Goal: Task Accomplishment & Management: Complete application form

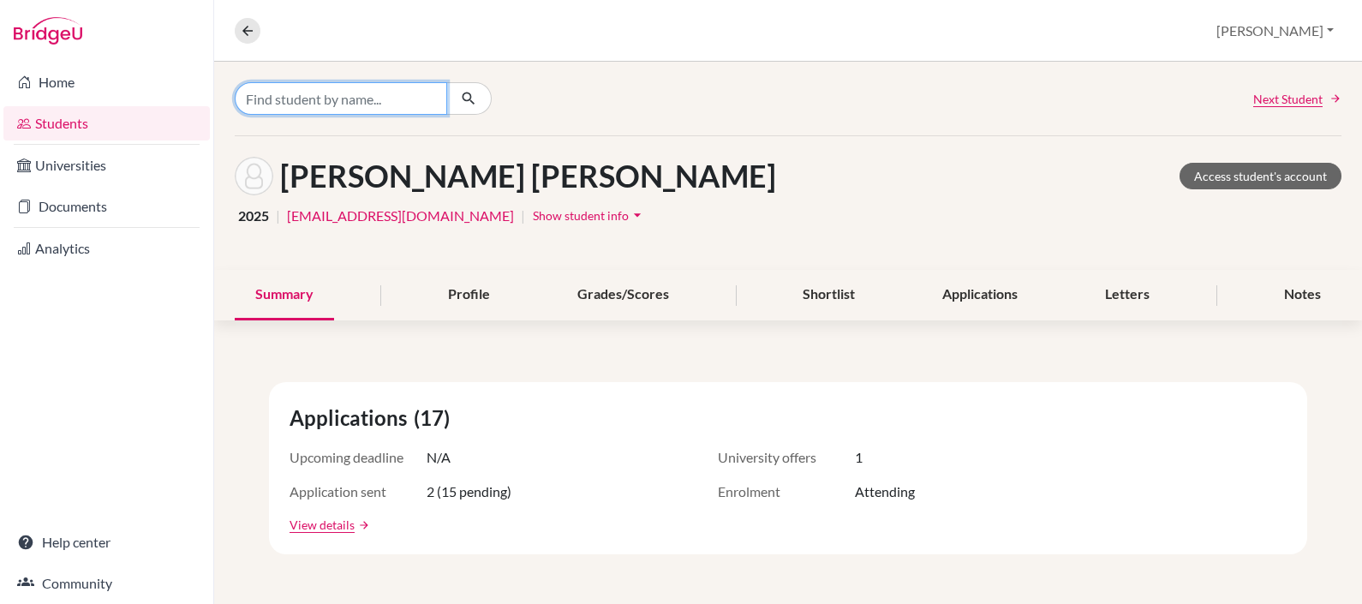
click at [390, 95] on input "Find student by name..." at bounding box center [341, 98] width 212 height 33
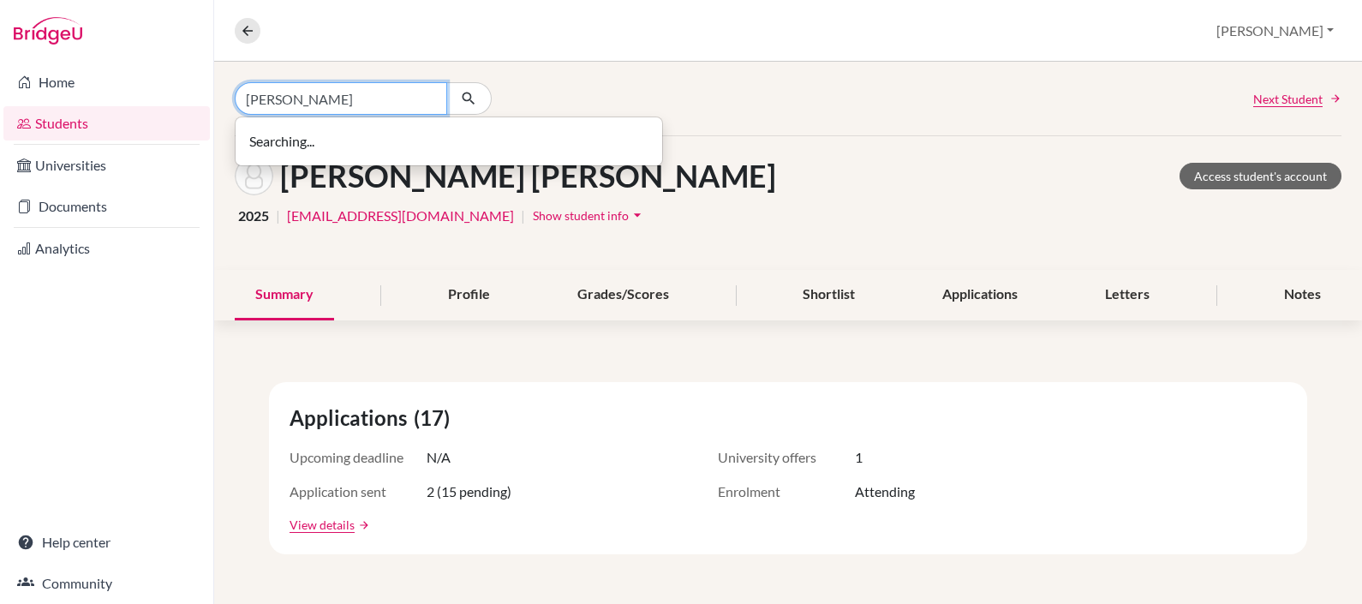
type input "[PERSON_NAME]"
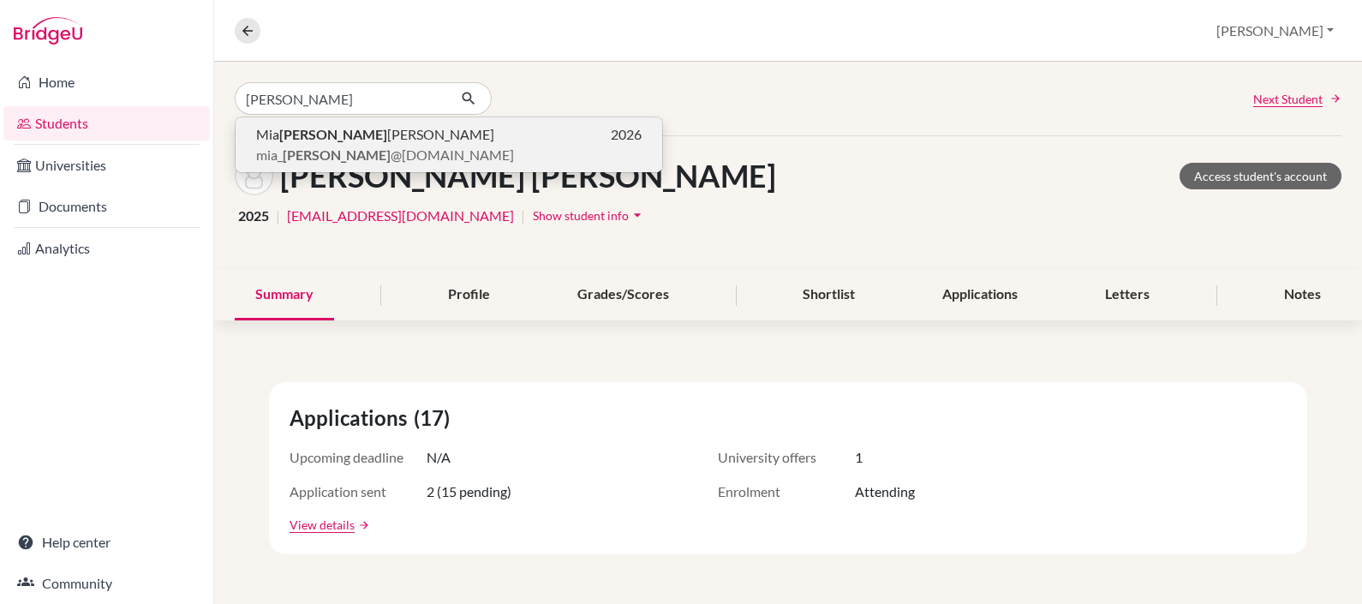
click at [338, 138] on b "Merizalde" at bounding box center [333, 134] width 108 height 16
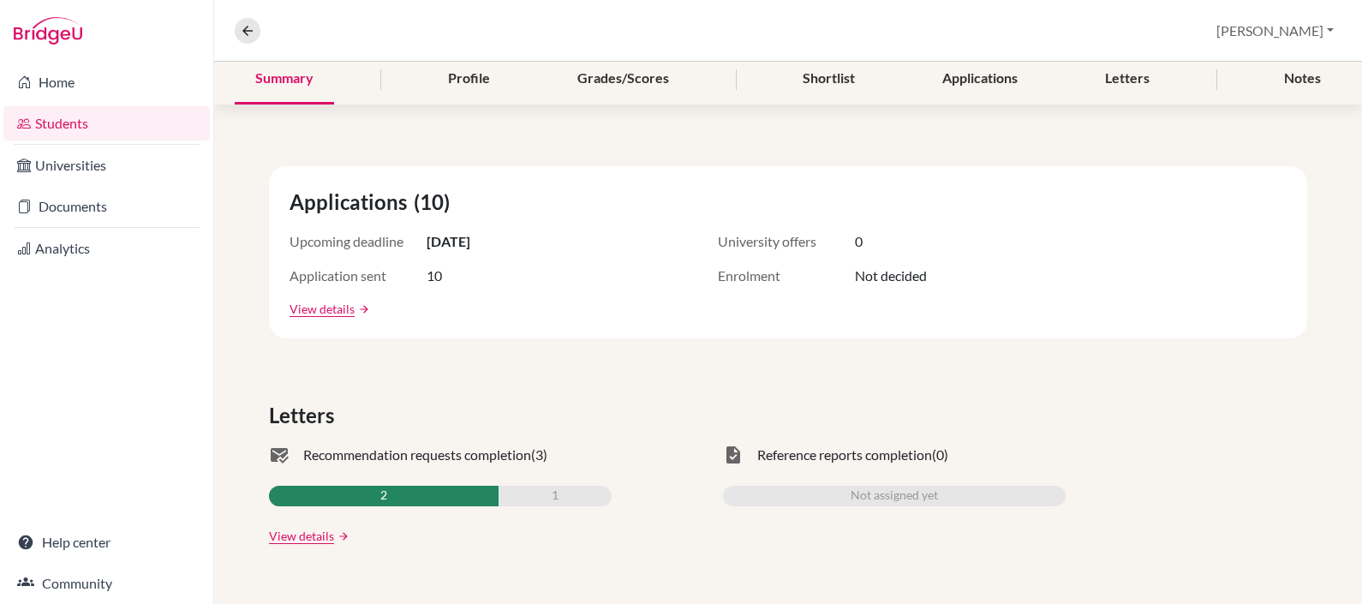
scroll to position [218, 0]
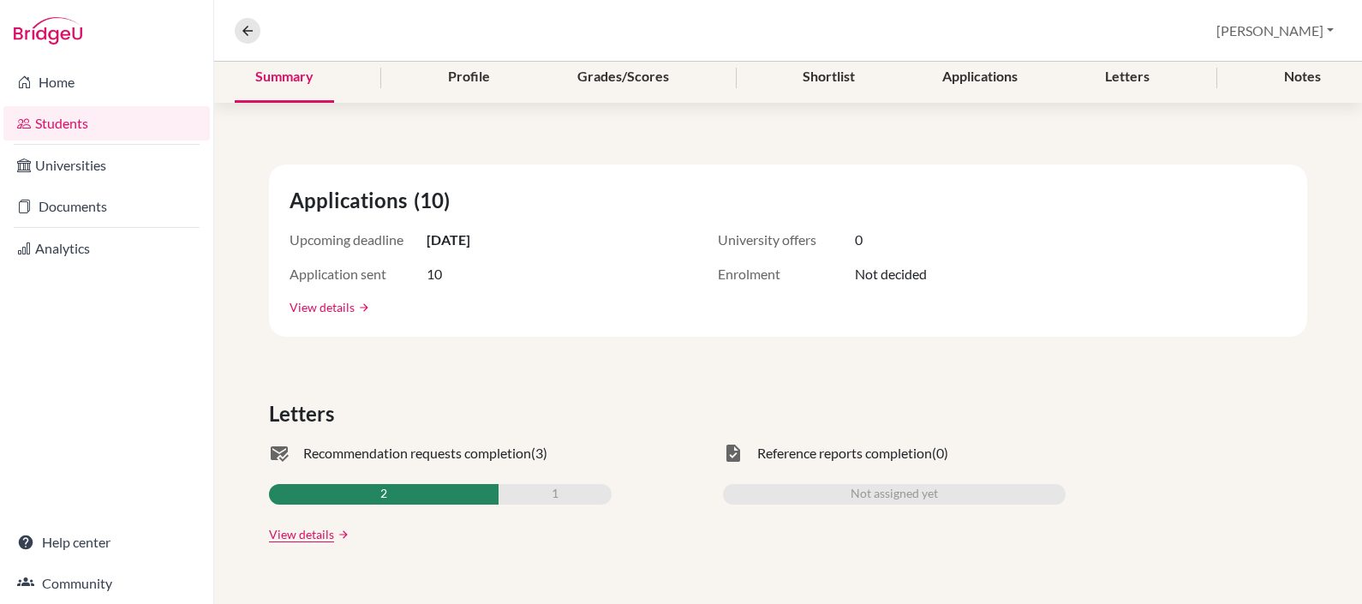
click at [320, 302] on link "View details" at bounding box center [322, 307] width 65 height 18
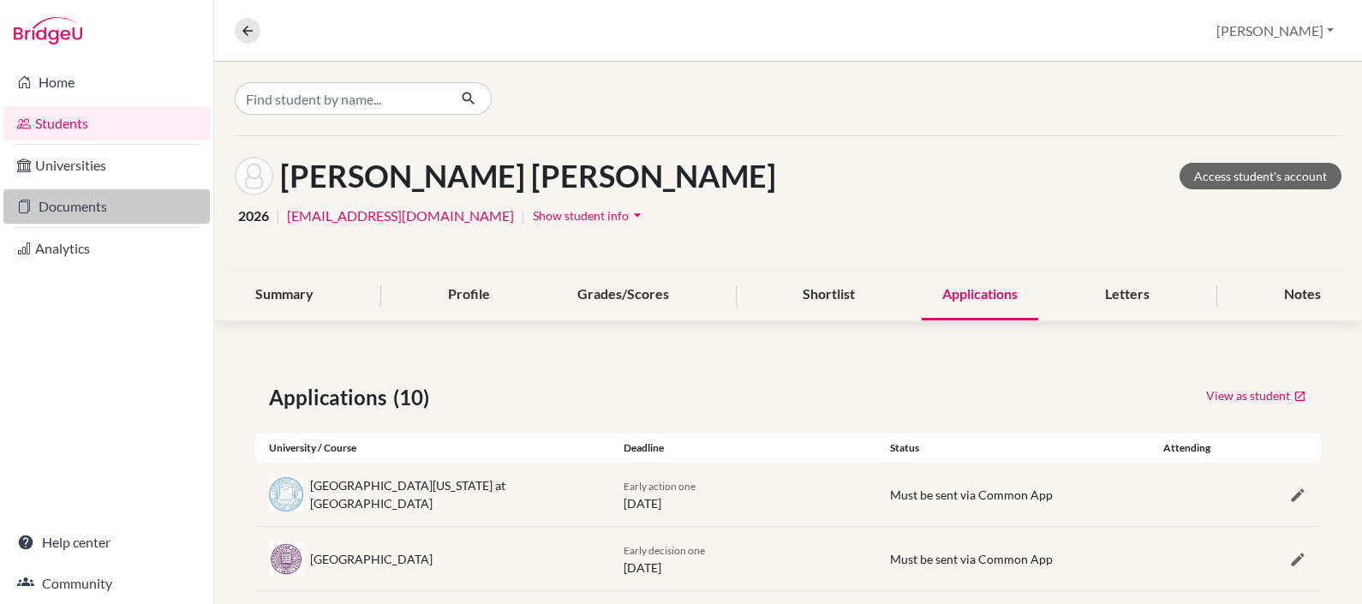
click at [65, 207] on link "Documents" at bounding box center [106, 206] width 206 height 34
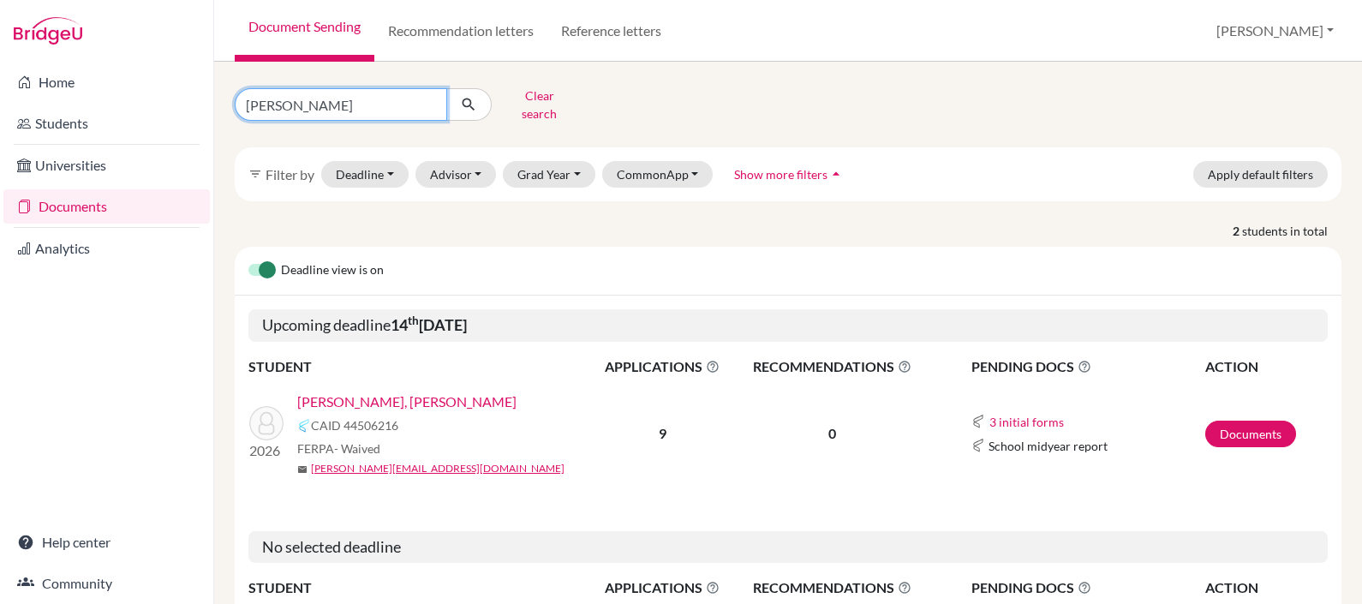
drag, startPoint x: 320, startPoint y: 107, endPoint x: 210, endPoint y: 11, distance: 145.7
click at [210, 11] on div "Home Students Universities Documents Analytics Help center Community Document S…" at bounding box center [681, 302] width 1362 height 604
type input "[PERSON_NAME]"
click button "submit" at bounding box center [468, 104] width 45 height 33
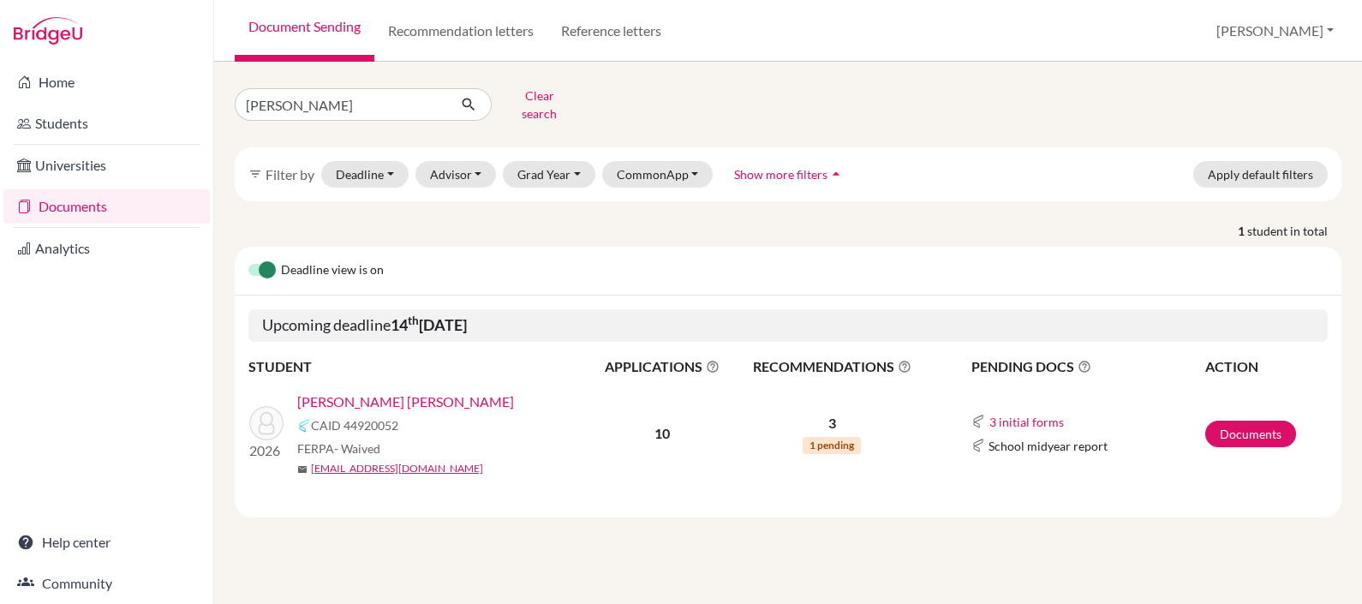
click at [386, 391] on link "[PERSON_NAME] [PERSON_NAME]" at bounding box center [405, 401] width 217 height 21
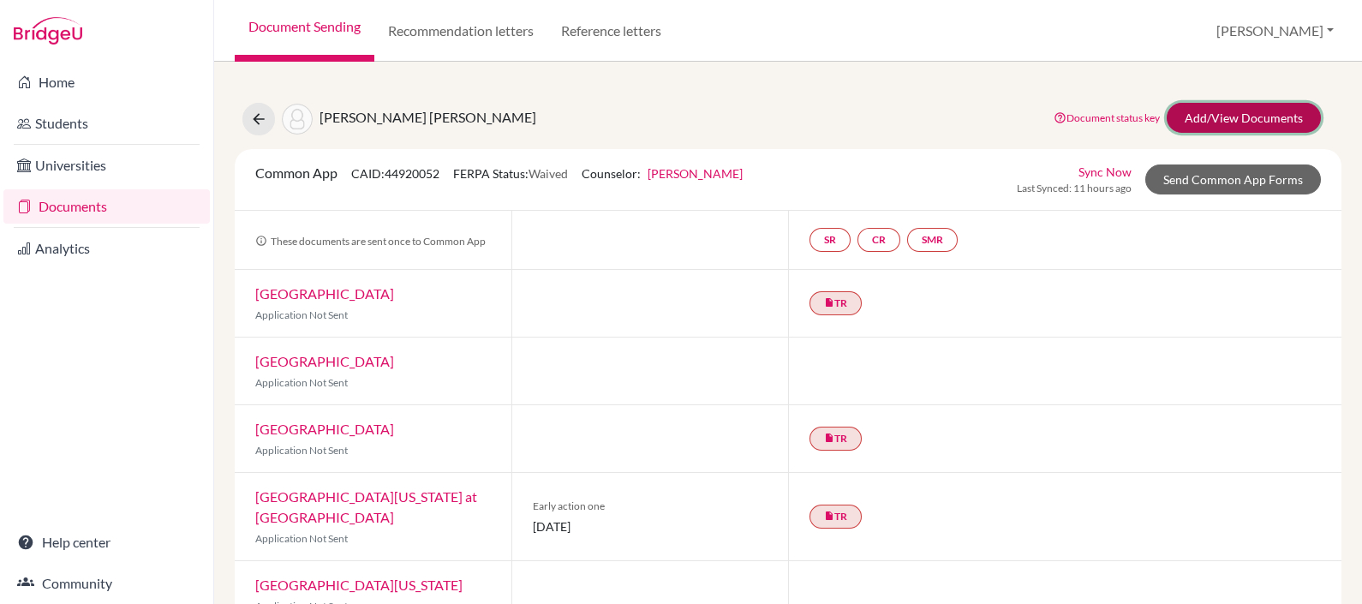
click at [1228, 116] on link "Add/View Documents" at bounding box center [1244, 118] width 154 height 30
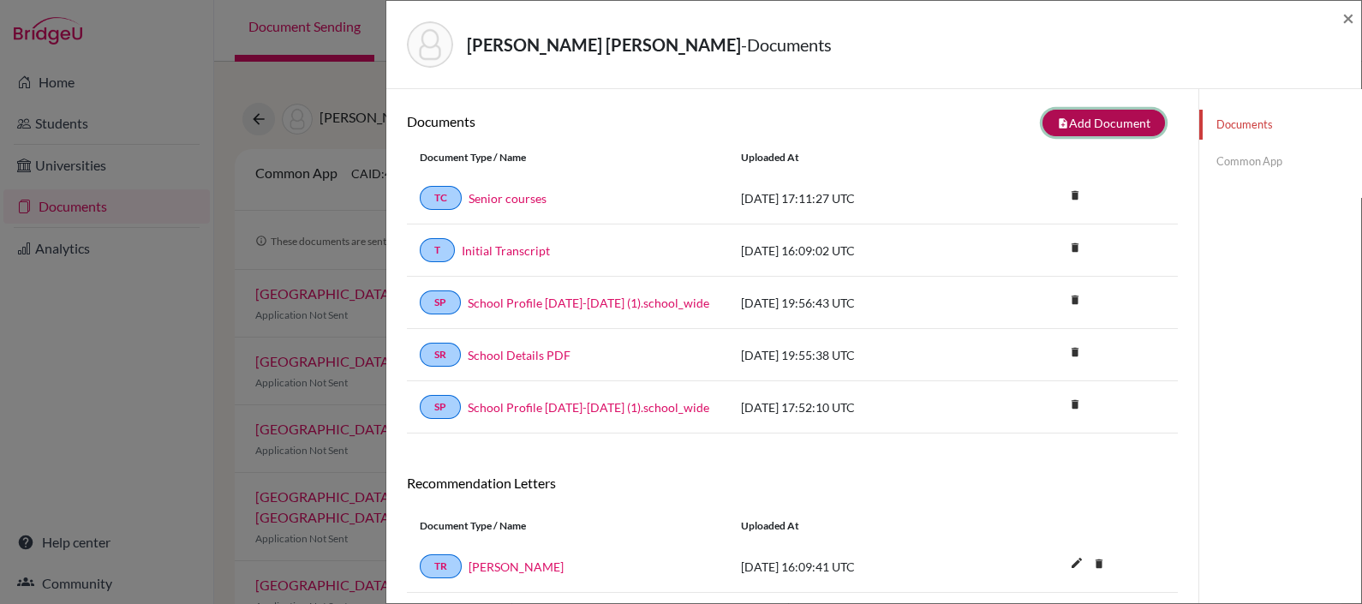
click at [1104, 119] on button "note_add Add Document" at bounding box center [1104, 123] width 123 height 27
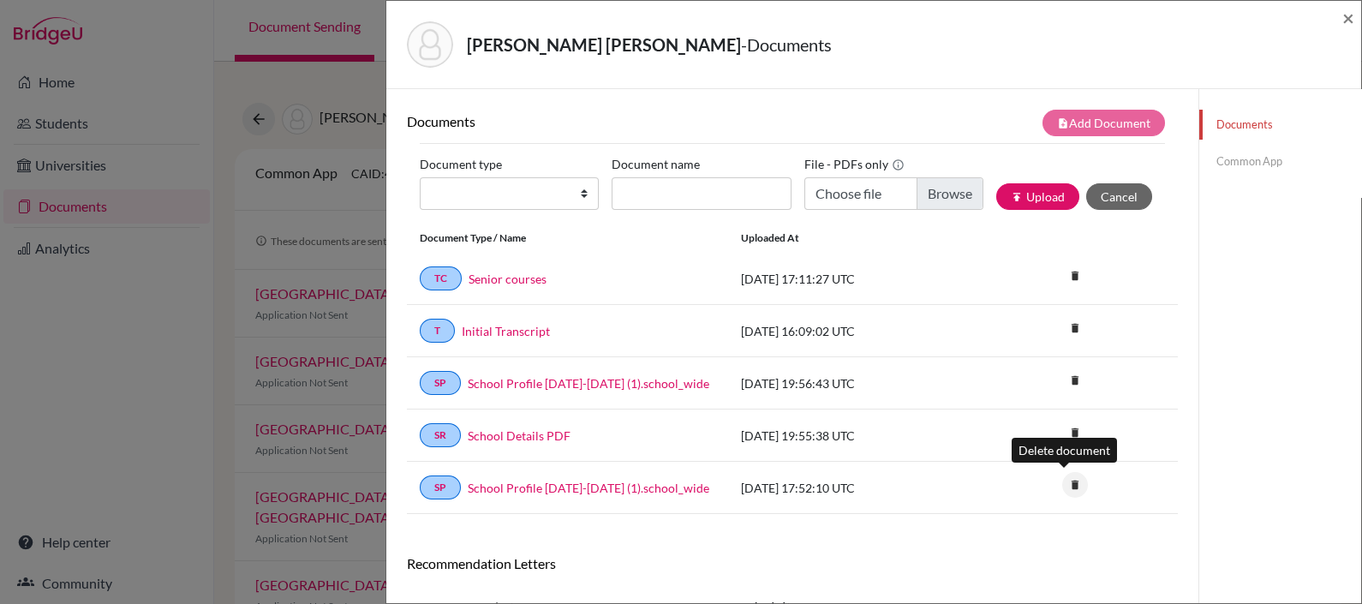
click at [1064, 481] on icon "delete" at bounding box center [1075, 485] width 26 height 26
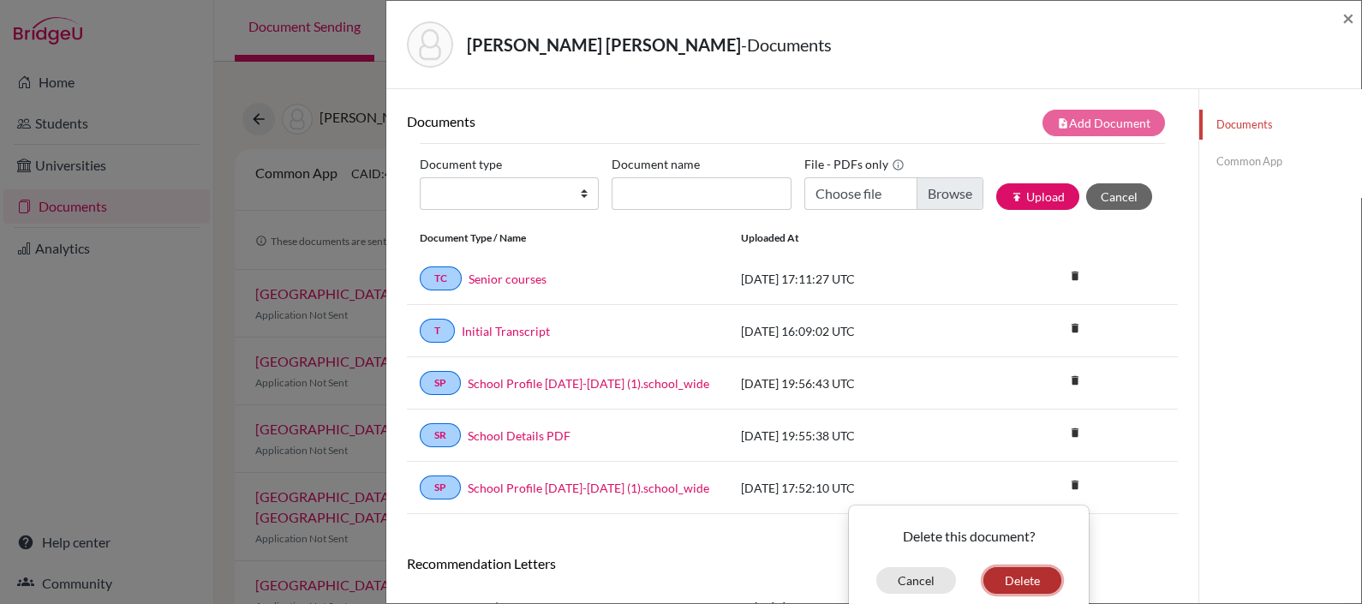
click at [1019, 573] on button "Delete" at bounding box center [1022, 580] width 78 height 27
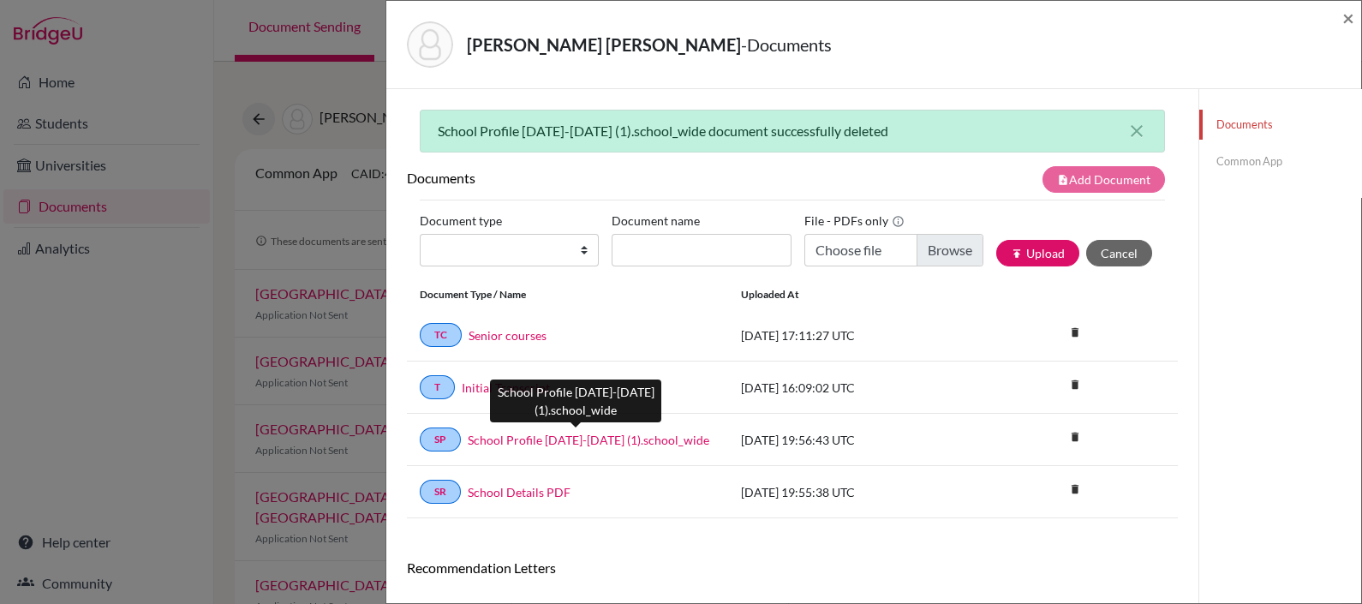
click at [576, 440] on link "School Profile 2025-2026 (1).school_wide" at bounding box center [589, 440] width 242 height 18
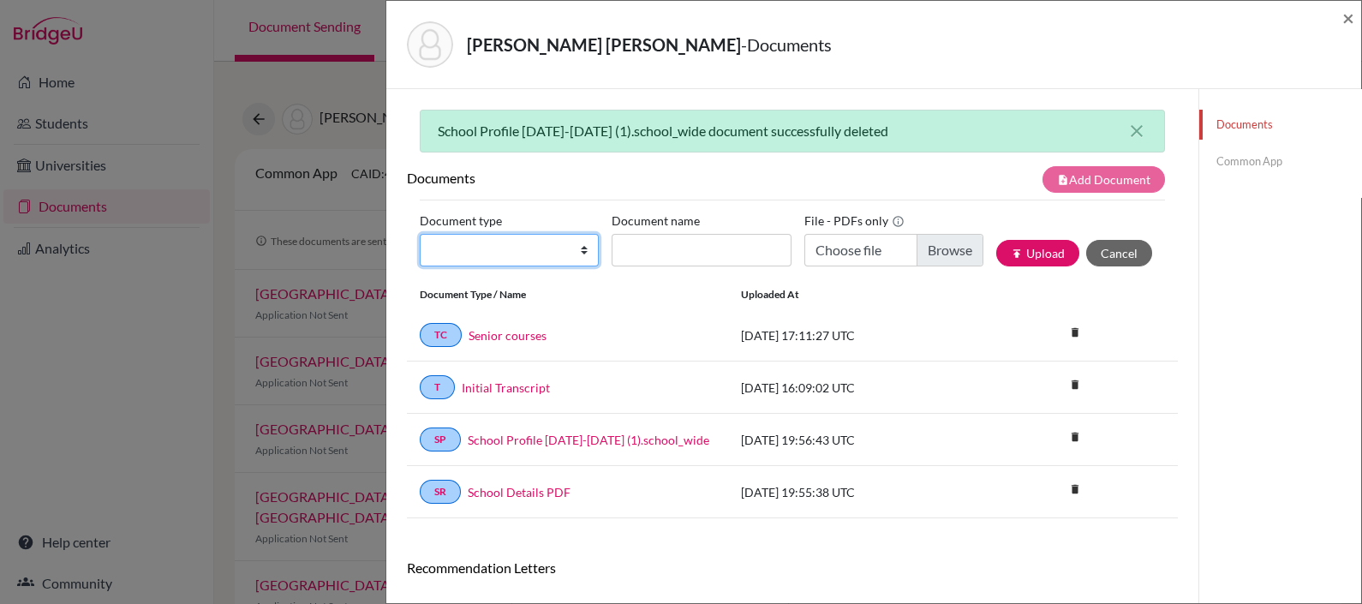
click at [523, 249] on select "Change explanation for Common App reports Counselor recommendation Internationa…" at bounding box center [509, 250] width 179 height 33
select select "4"
click at [420, 234] on select "Change explanation for Common App reports Counselor recommendation Internationa…" at bounding box center [509, 250] width 179 height 33
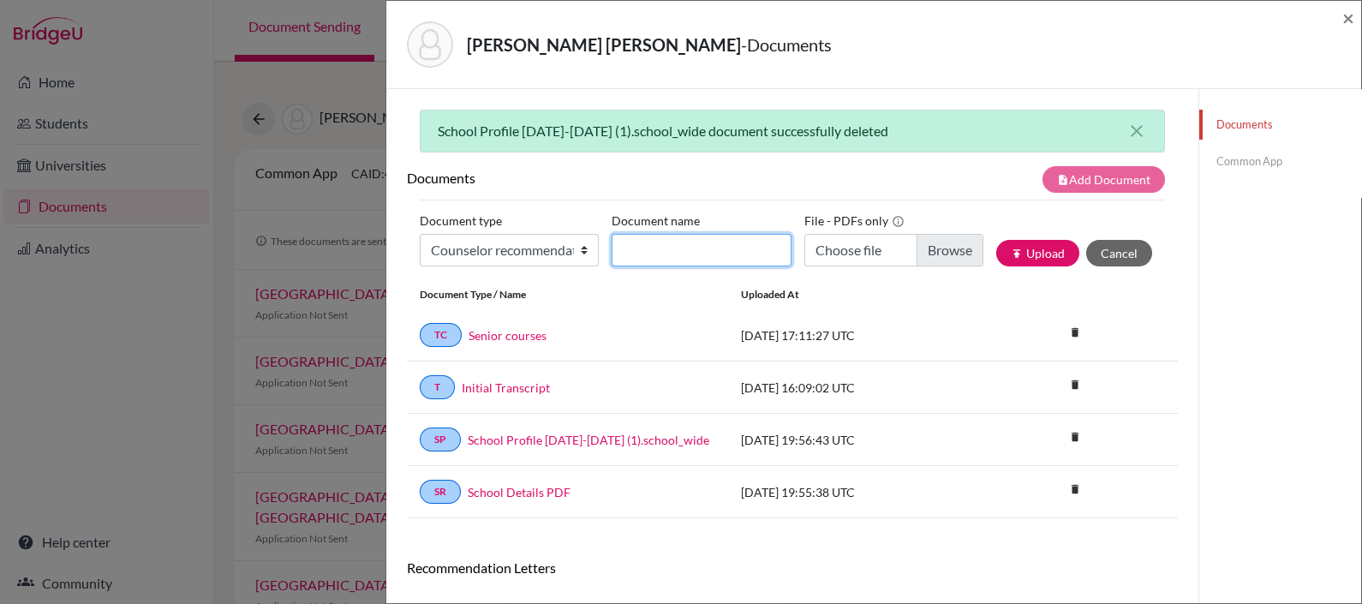
click at [702, 242] on input "Document name" at bounding box center [701, 250] width 179 height 33
type input "LOR Paty - Mia Merizalde"
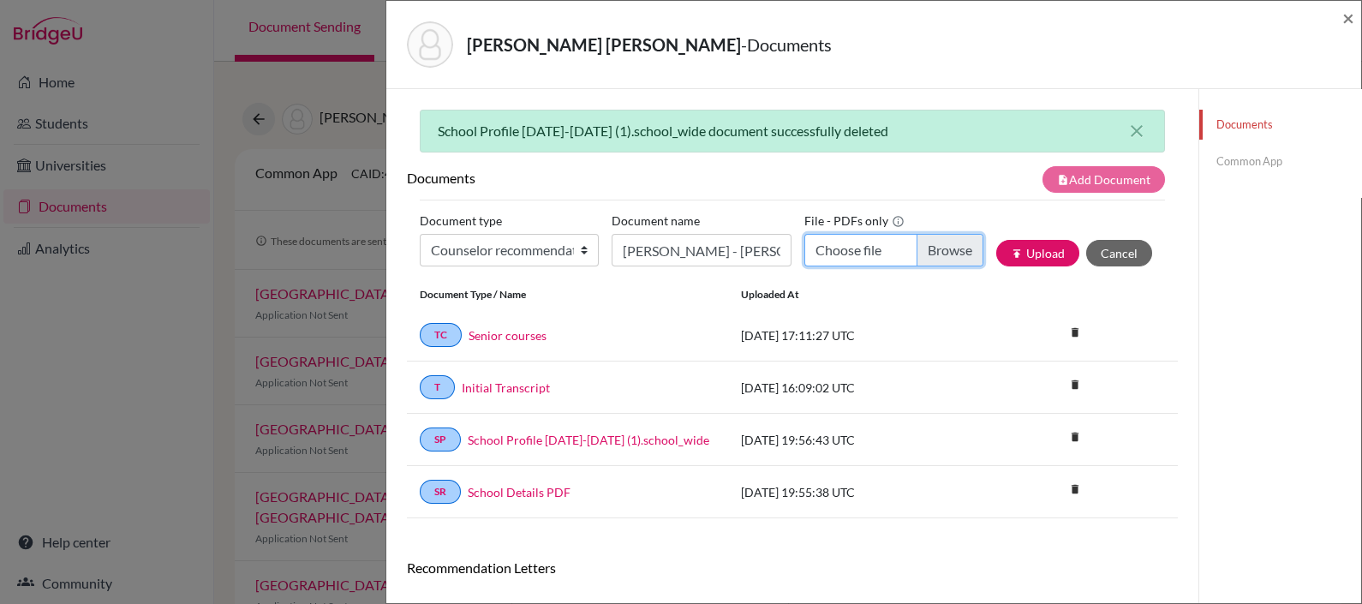
click at [822, 248] on input "Choose file" at bounding box center [893, 250] width 179 height 33
click at [846, 244] on input "Choose file" at bounding box center [893, 250] width 179 height 33
type input "C:\fakepath\LOR Paty - Mia Merizalde.pdf"
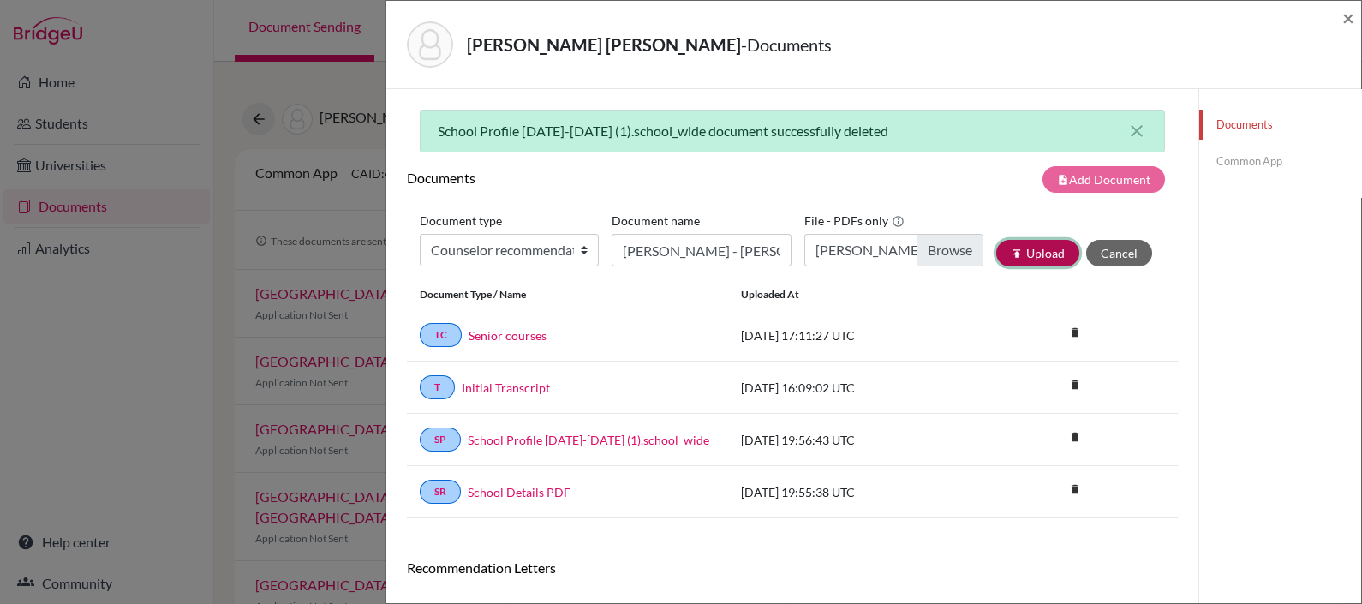
click at [1020, 255] on button "publish Upload" at bounding box center [1037, 253] width 83 height 27
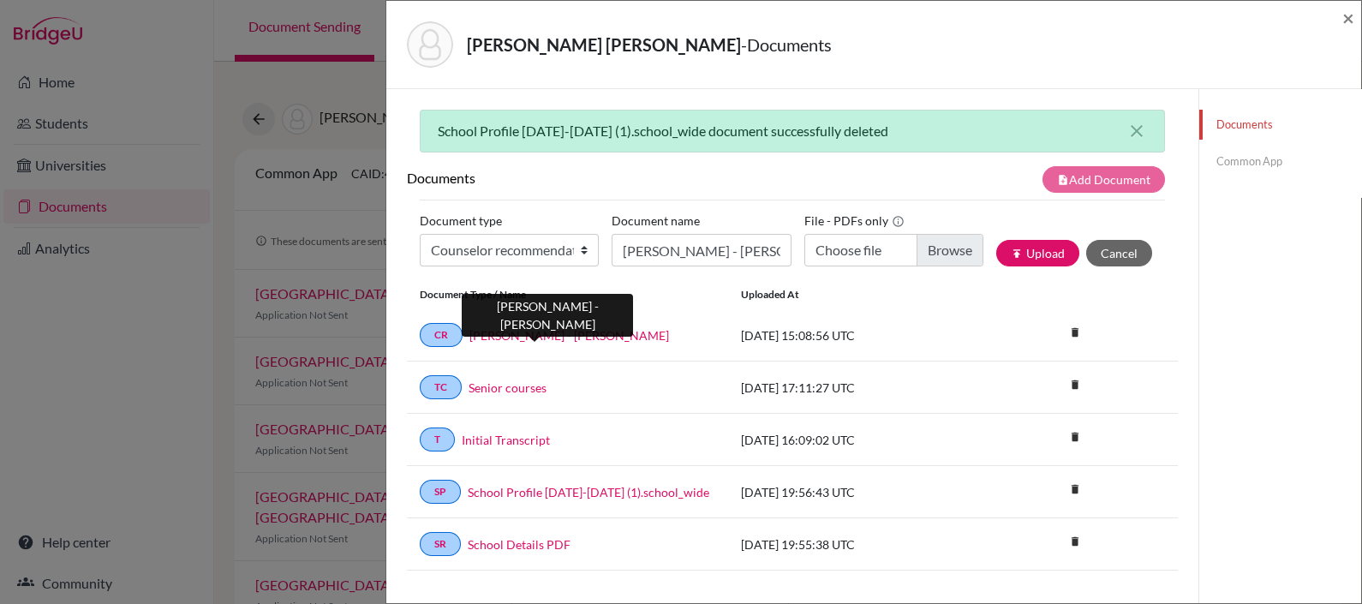
click at [575, 332] on link "LOR Paty - Mia Merizalde" at bounding box center [569, 335] width 200 height 18
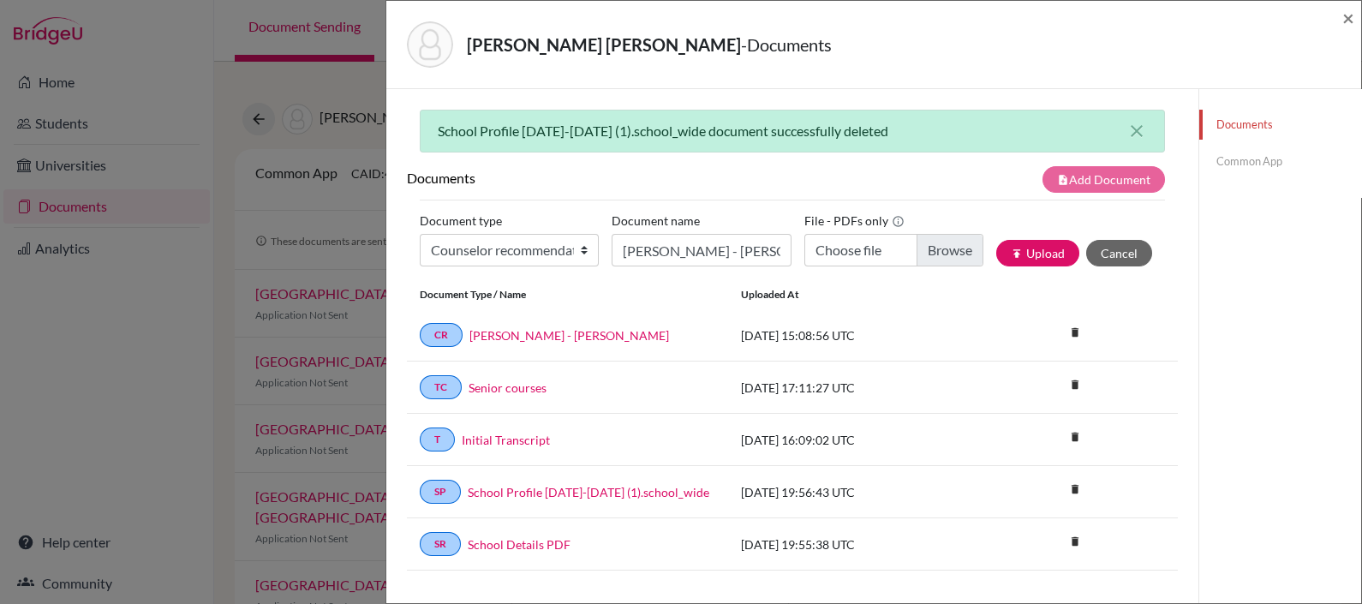
click at [1138, 124] on div "School Profile 2024-2025 (1).school_wide document successfully deleted close" at bounding box center [792, 131] width 745 height 43
click at [1344, 24] on span "×" at bounding box center [1348, 17] width 12 height 25
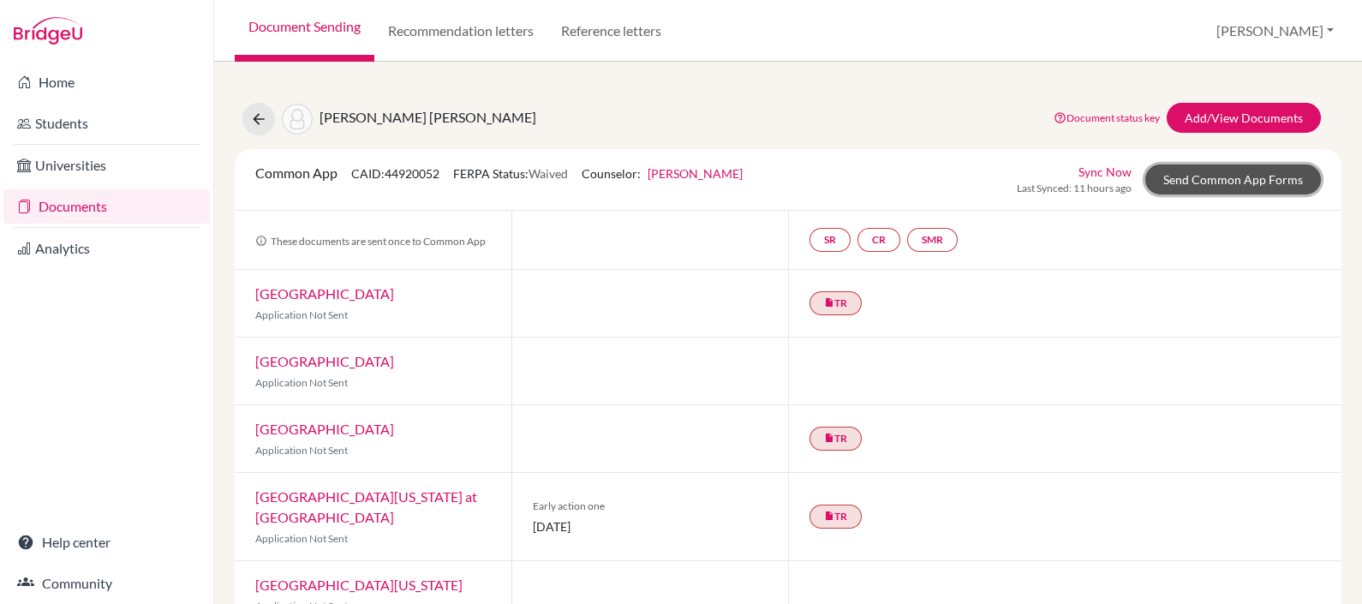
click at [1171, 179] on link "Send Common App Forms" at bounding box center [1233, 179] width 176 height 30
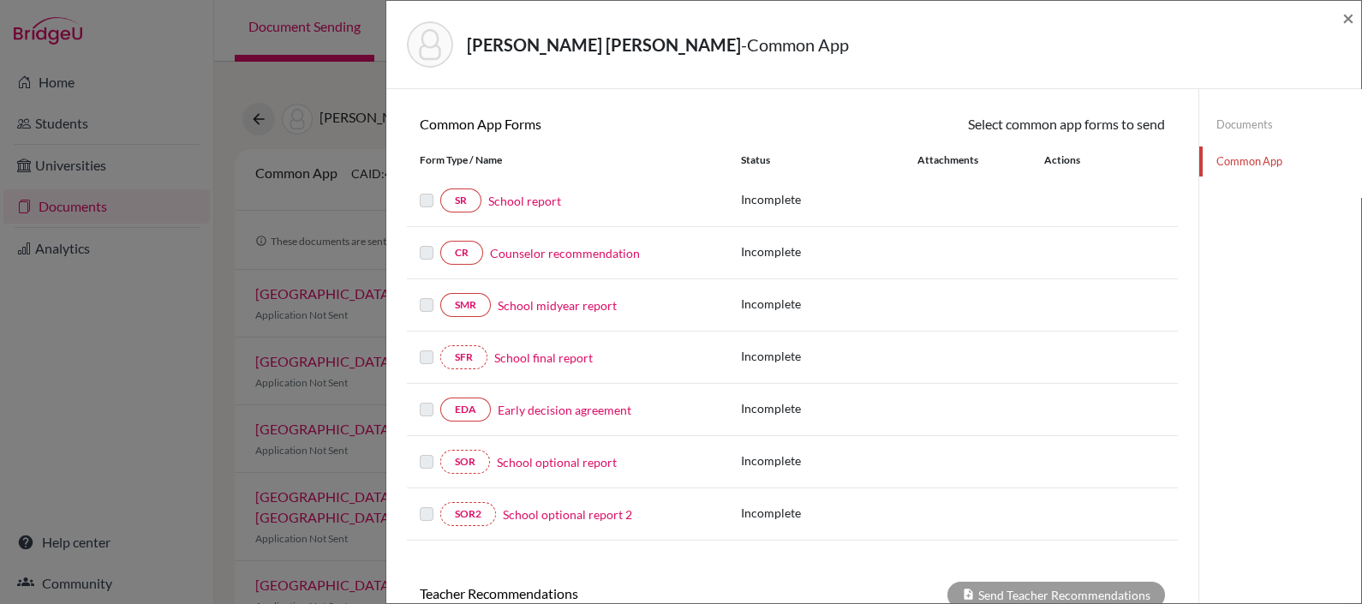
scroll to position [142, 0]
click at [515, 191] on link "School report" at bounding box center [524, 200] width 73 height 18
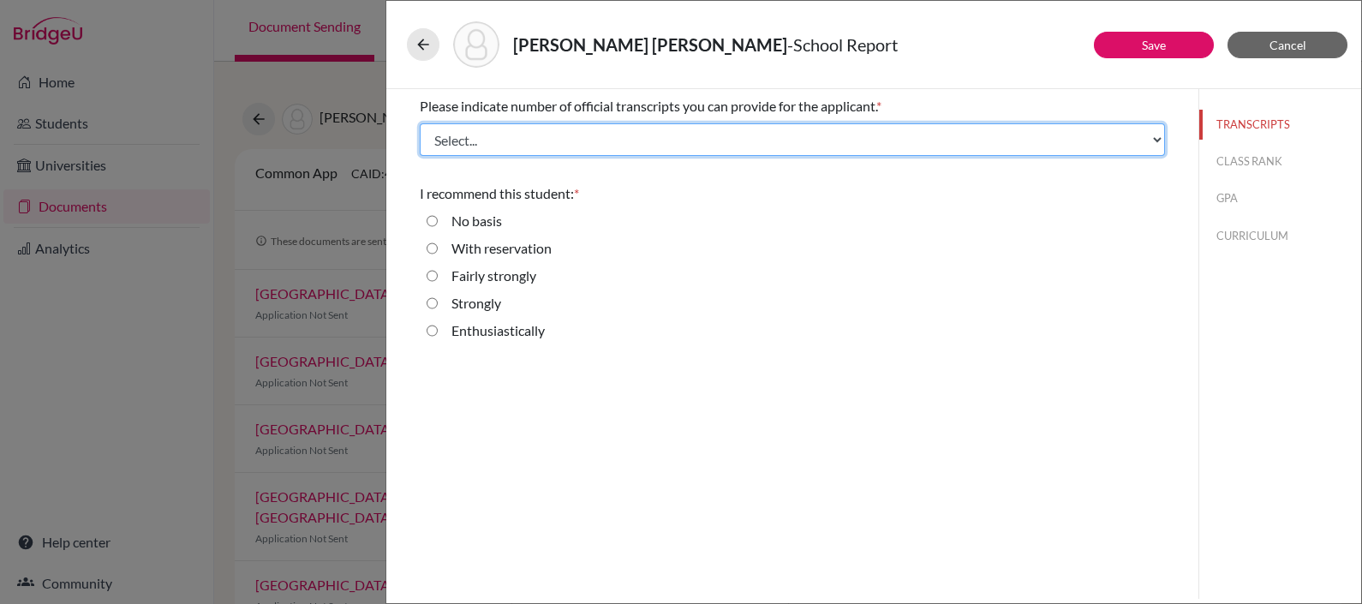
click at [559, 130] on select "Select... 1 2 3 4" at bounding box center [792, 139] width 745 height 33
select select "1"
click at [420, 123] on select "Select... 1 2 3 4" at bounding box center [792, 139] width 745 height 33
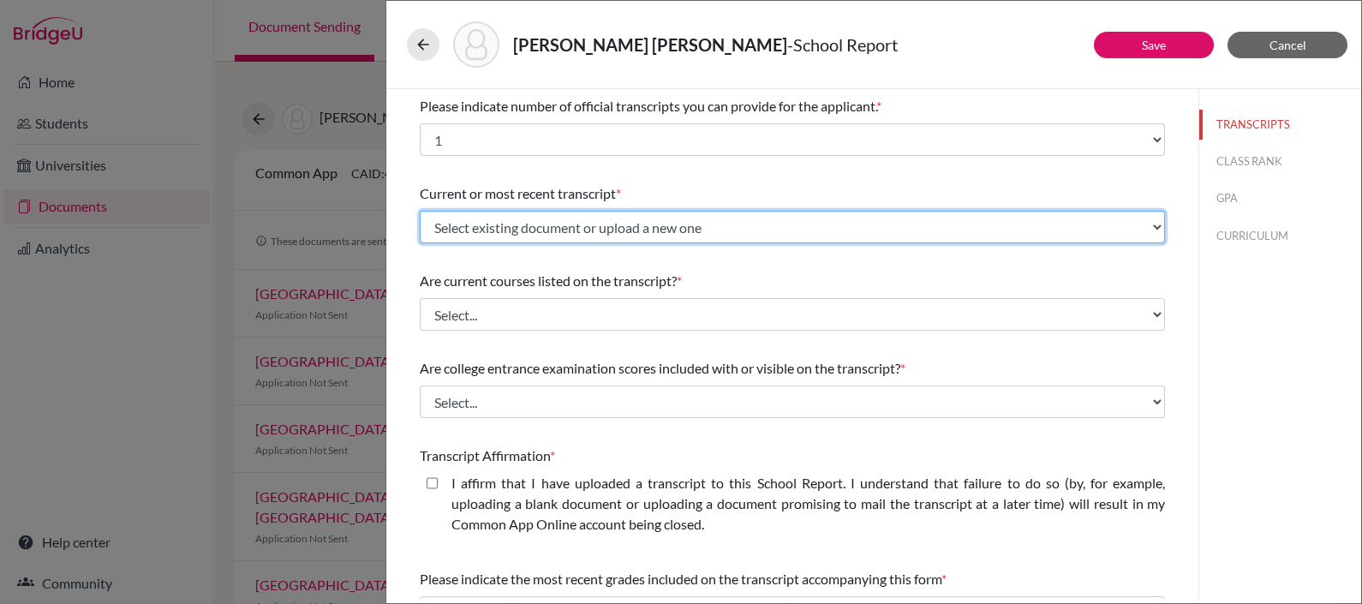
click at [543, 224] on select "Select existing document or upload a new one Initial Transcript Upload New File" at bounding box center [792, 227] width 745 height 33
select select "681414"
click at [420, 211] on select "Select existing document or upload a new one Initial Transcript Upload New File" at bounding box center [792, 227] width 745 height 33
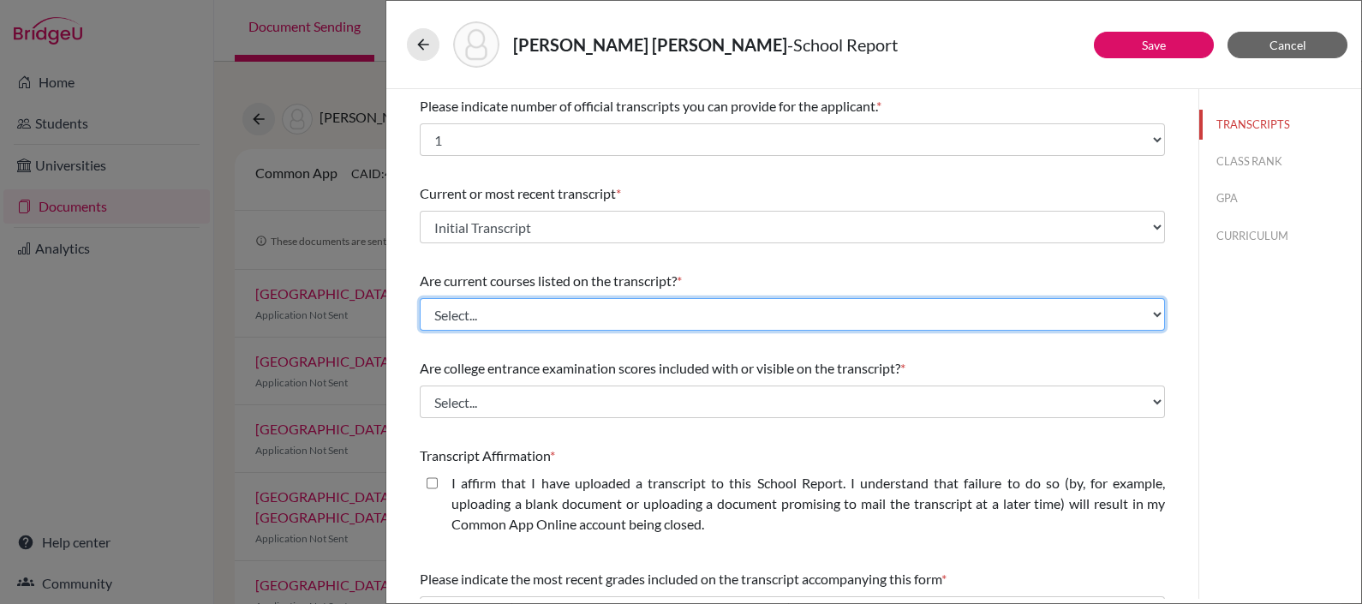
click at [591, 317] on select "Select... Yes No" at bounding box center [792, 314] width 745 height 33
select select "1"
click at [420, 298] on select "Select... Yes No" at bounding box center [792, 314] width 745 height 33
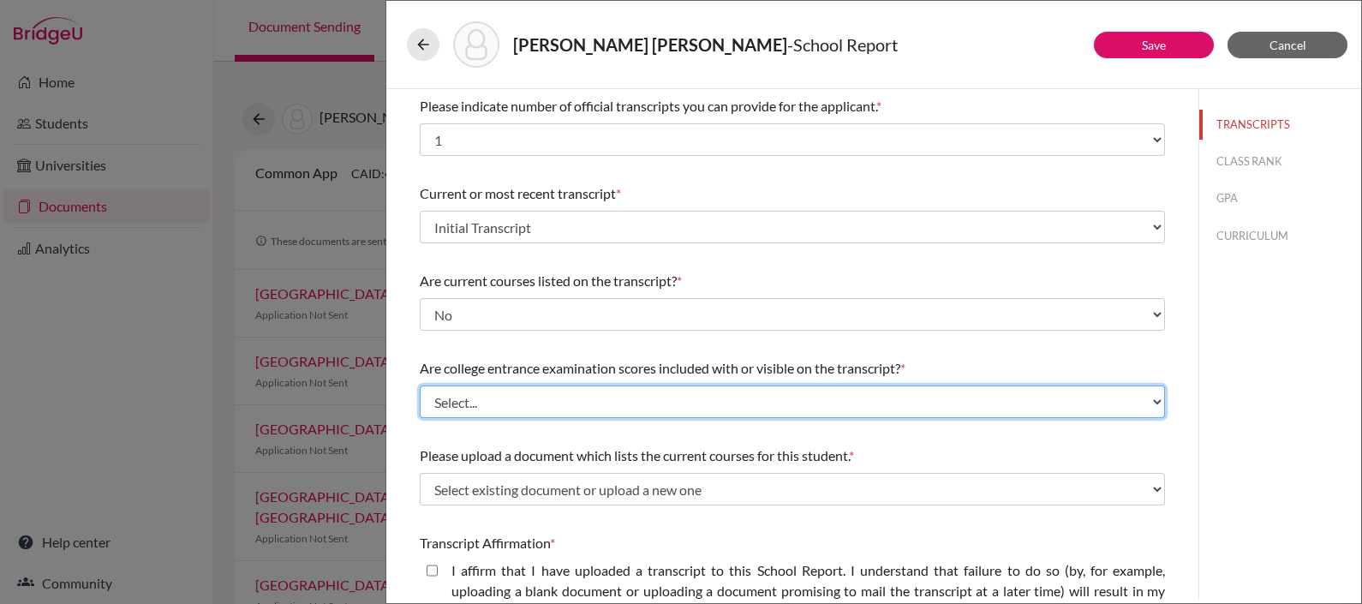
click at [634, 391] on select "Select... Yes No" at bounding box center [792, 401] width 745 height 33
select select "1"
click at [420, 385] on select "Select... Yes No" at bounding box center [792, 401] width 745 height 33
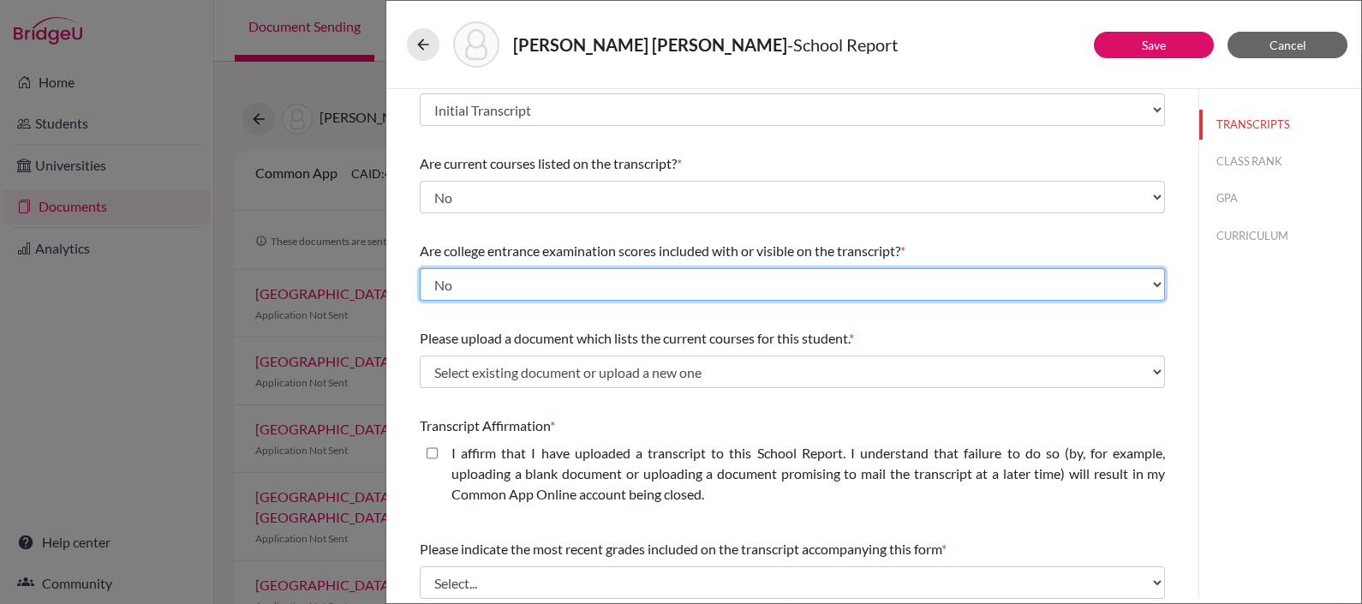
scroll to position [149, 0]
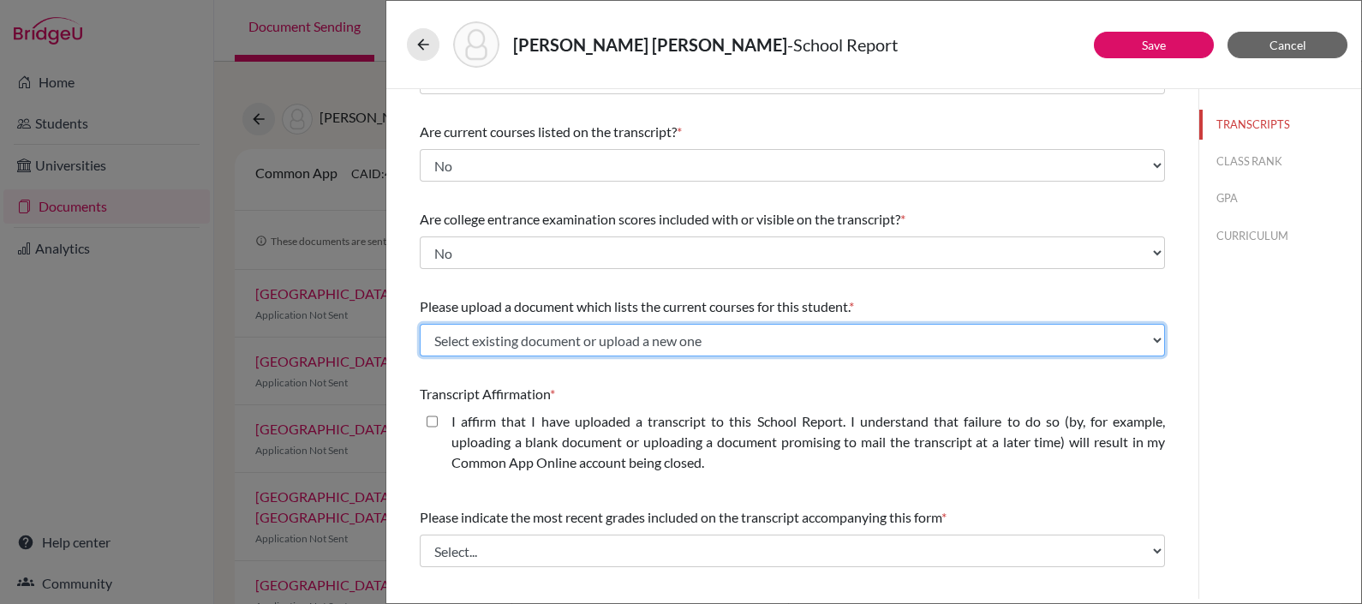
click at [625, 343] on select "Select existing document or upload a new one Senior courses Upload New File" at bounding box center [792, 340] width 745 height 33
select select "682107"
click at [420, 324] on select "Select existing document or upload a new one Senior courses Upload New File" at bounding box center [792, 340] width 745 height 33
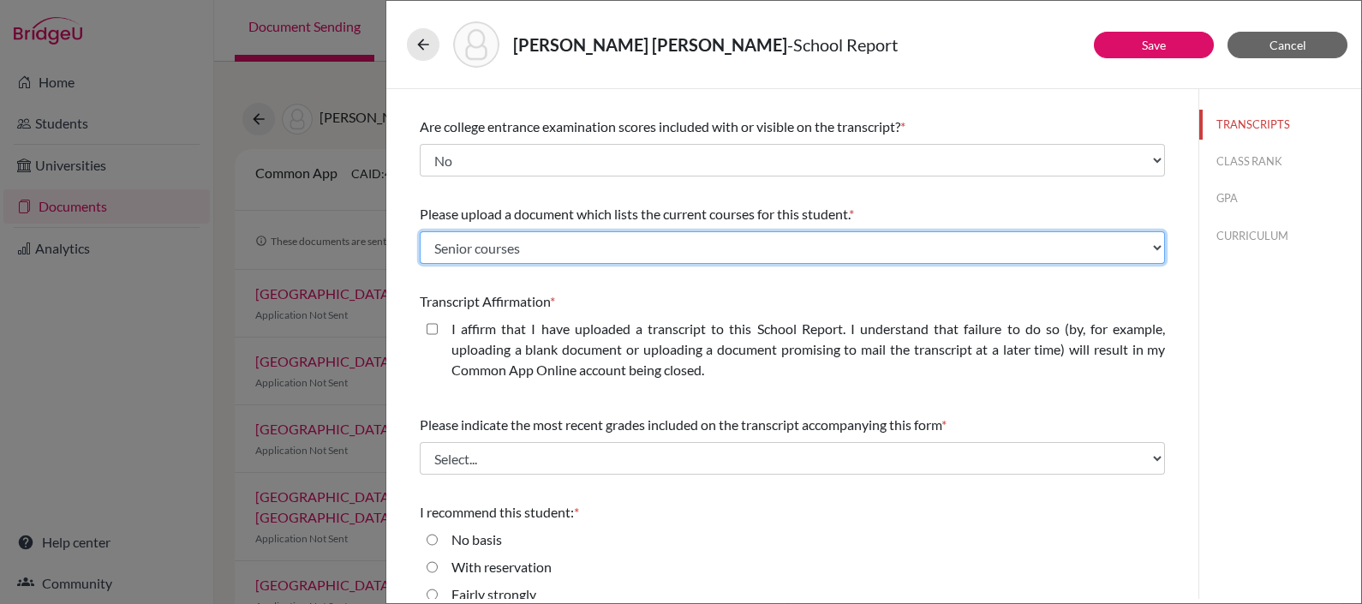
scroll to position [243, 0]
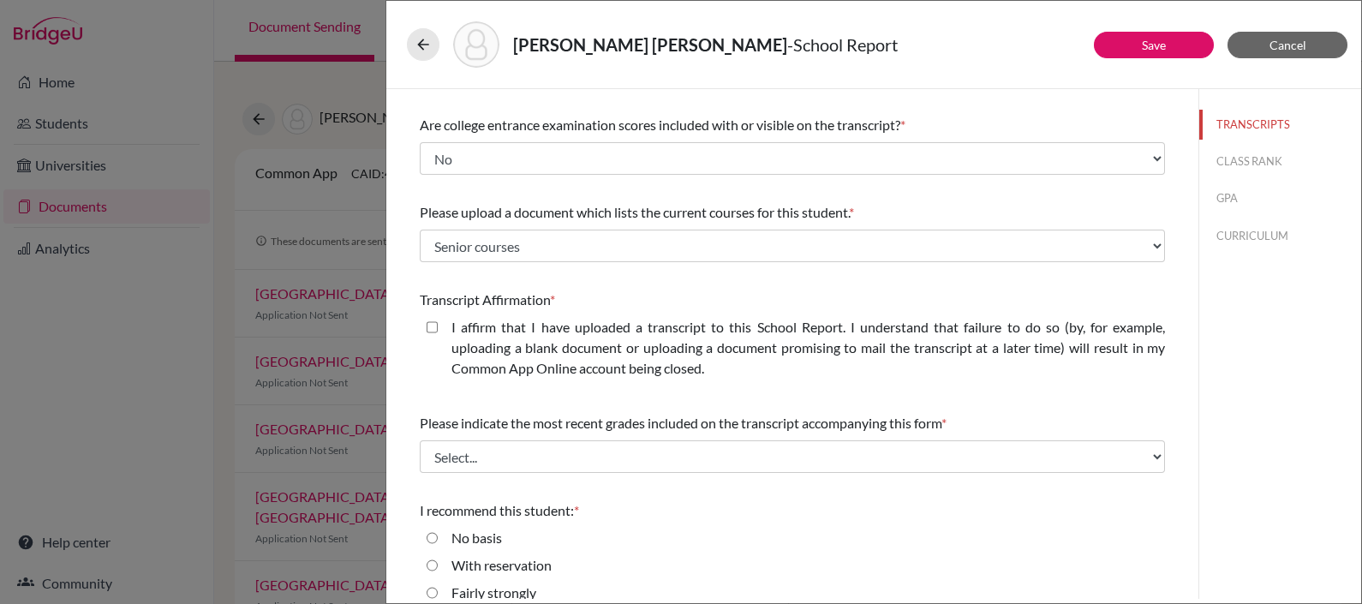
click at [429, 329] on closed\ "I affirm that I have uploaded a transcript to this School Report. I understand …" at bounding box center [432, 327] width 11 height 21
checkbox closed\ "true"
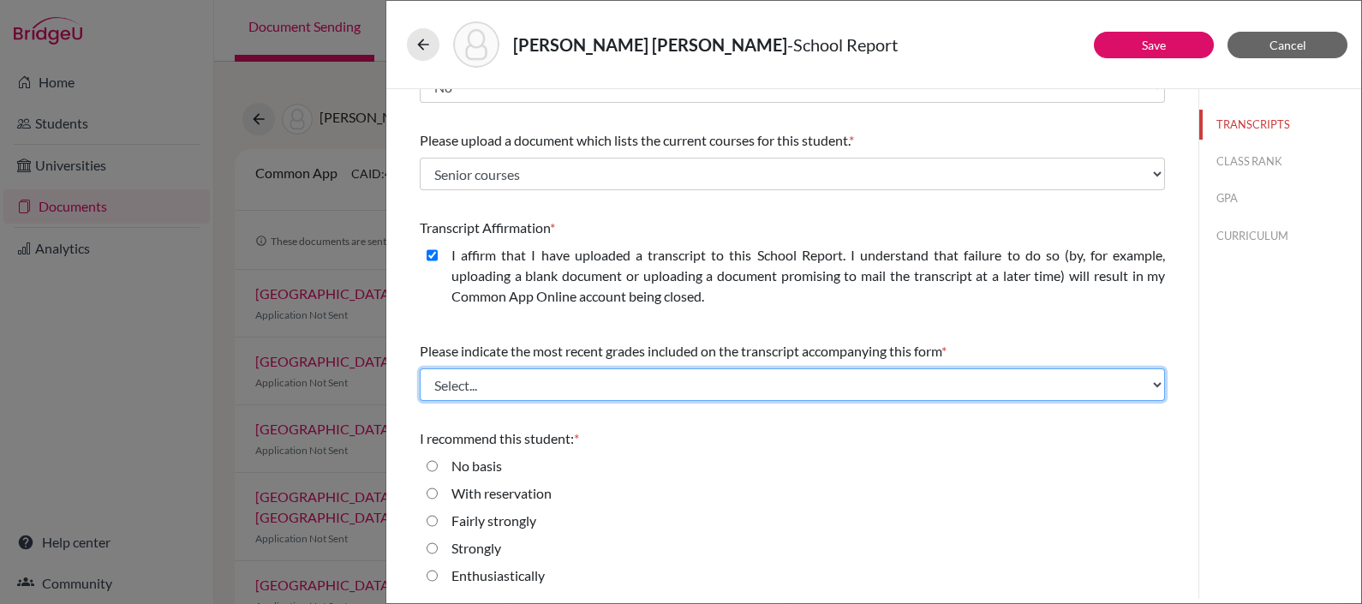
click at [705, 385] on select "Select... Final junior year grades 1st Quarter senior year grades 2nd Quarter/1…" at bounding box center [792, 384] width 745 height 33
select select "0"
click at [420, 368] on select "Select... Final junior year grades 1st Quarter senior year grades 2nd Quarter/1…" at bounding box center [792, 384] width 745 height 33
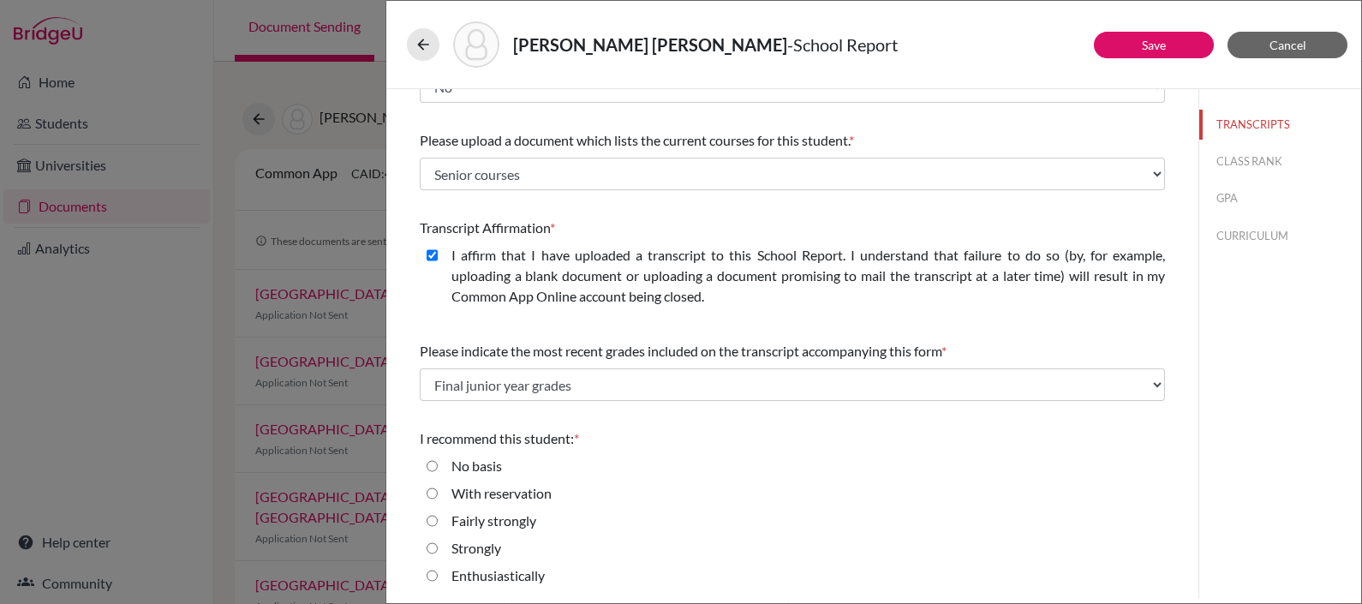
click at [432, 575] on input "Enthusiastically" at bounding box center [432, 575] width 11 height 21
radio input "true"
click at [1257, 158] on button "CLASS RANK" at bounding box center [1280, 161] width 162 height 30
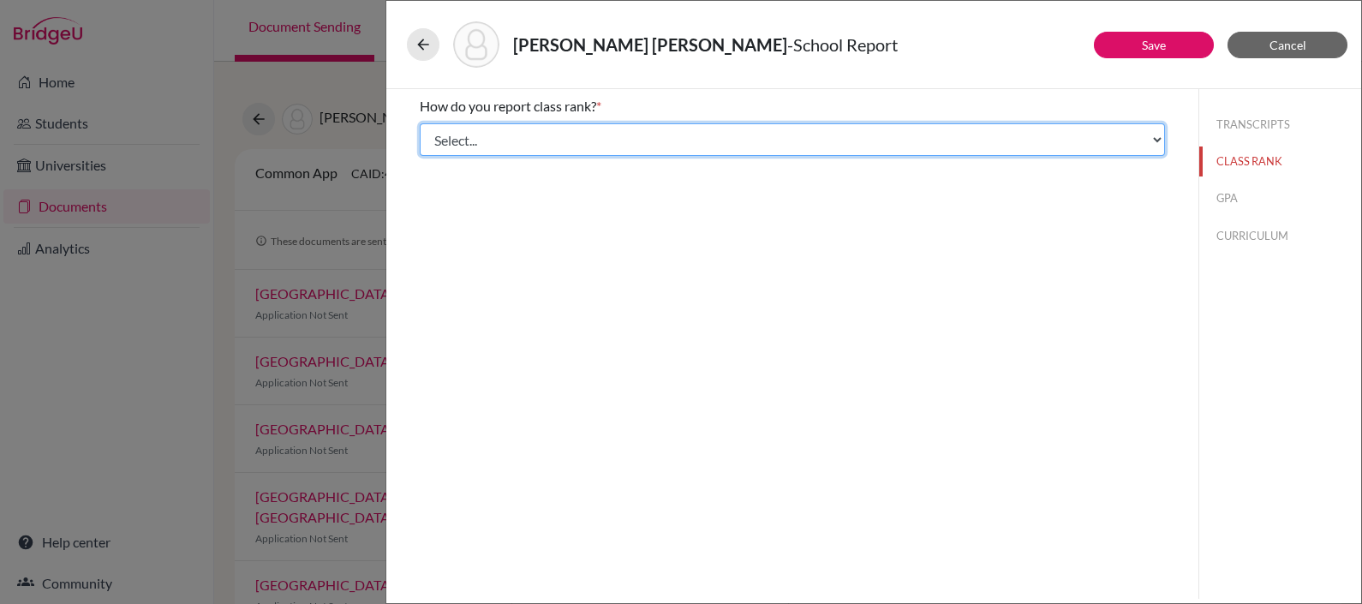
click at [943, 134] on select "Select... Exact Decile Quintile Quartile None" at bounding box center [792, 139] width 745 height 33
select select "5"
click at [420, 123] on select "Select... Exact Decile Quintile Quartile None" at bounding box center [792, 139] width 745 height 33
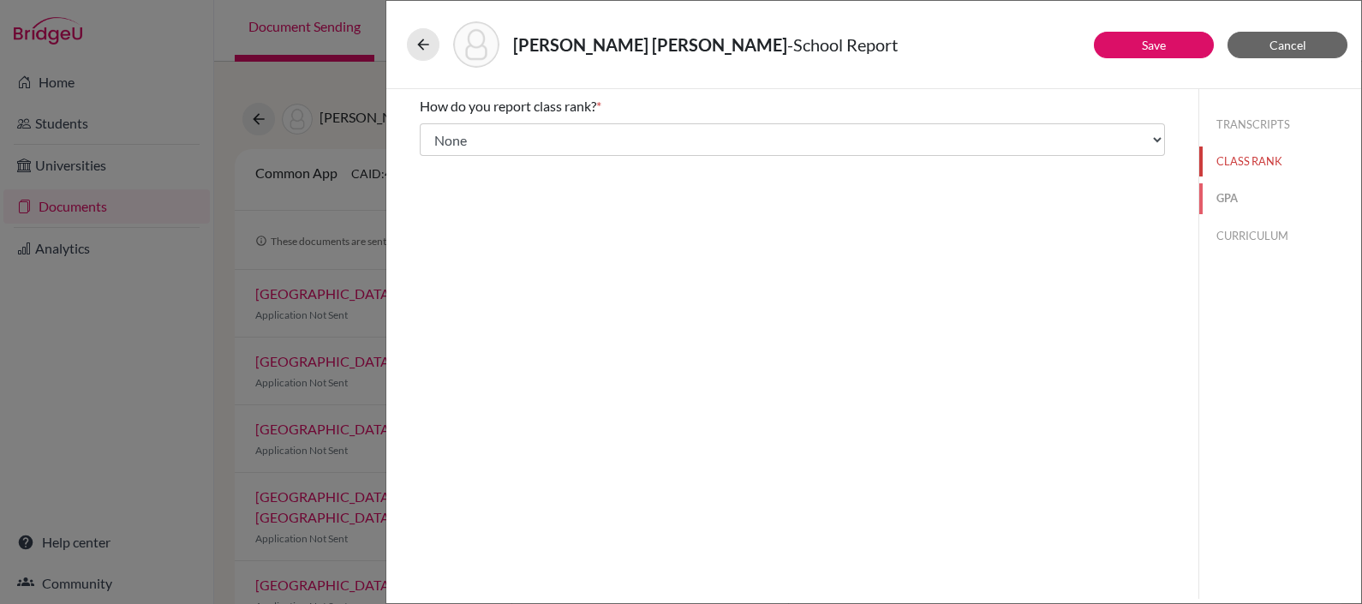
click at [1234, 197] on button "GPA" at bounding box center [1280, 198] width 162 height 30
click at [427, 133] on input "Yes" at bounding box center [432, 133] width 11 height 21
radio input "true"
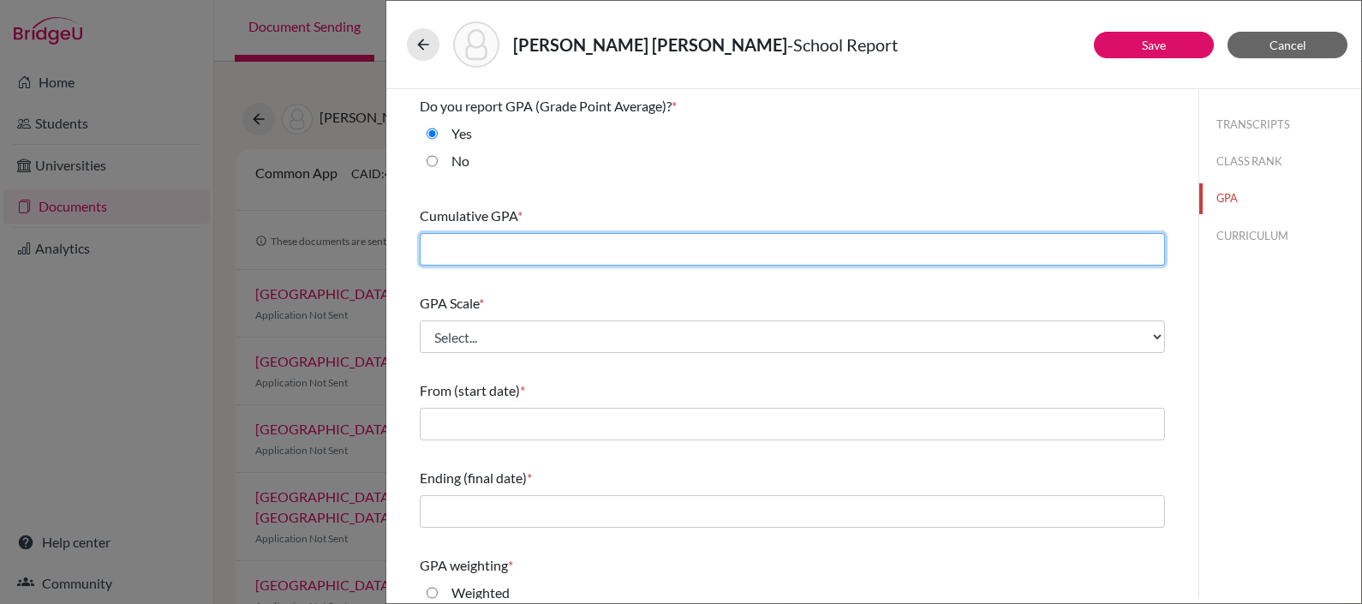
click at [624, 248] on input "text" at bounding box center [792, 249] width 745 height 33
type input "91.84"
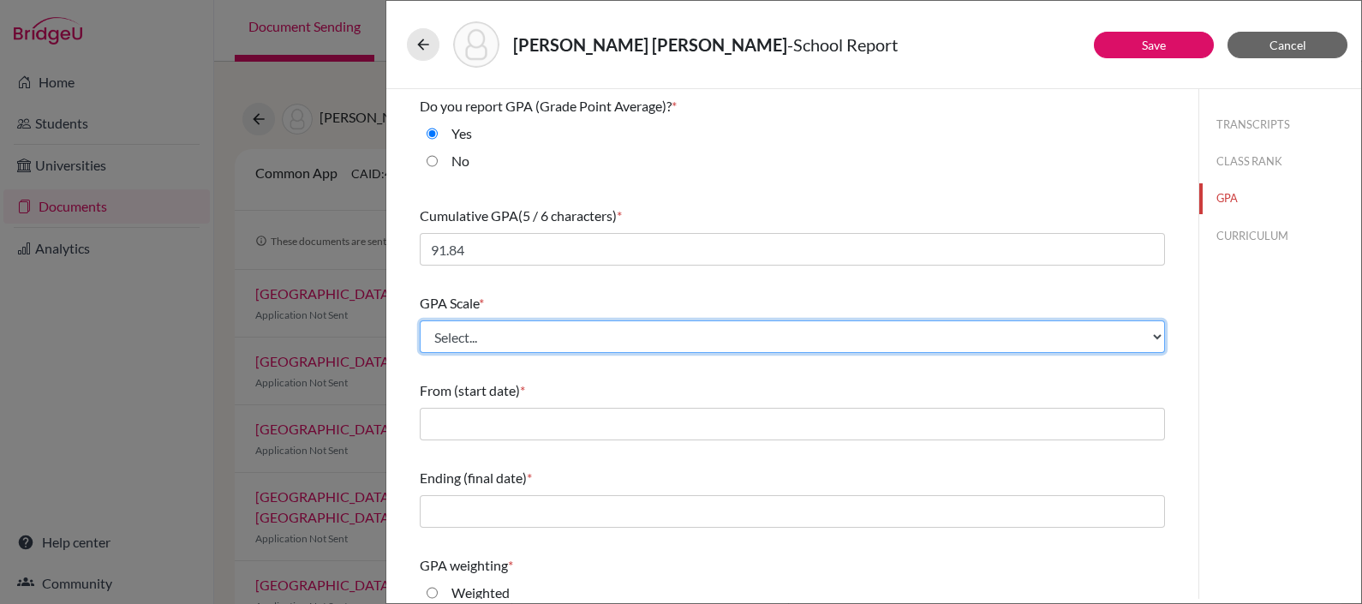
click at [571, 339] on select "Select... 4 5 6 7 8 9 10 11 12 13 14 15 16 17 18 19 20 100" at bounding box center [792, 336] width 745 height 33
select select "100"
click at [420, 320] on select "Select... 4 5 6 7 8 9 10 11 12 13 14 15 16 17 18 19 20 100" at bounding box center [792, 336] width 745 height 33
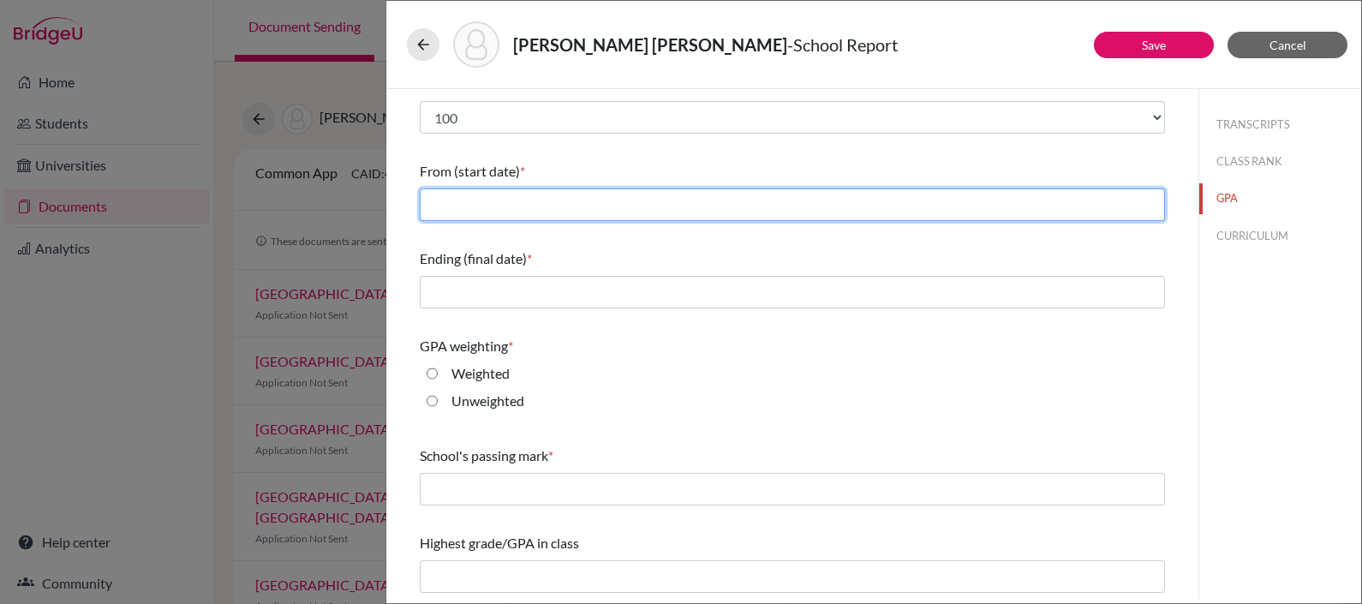
click at [553, 210] on input "text" at bounding box center [792, 204] width 745 height 33
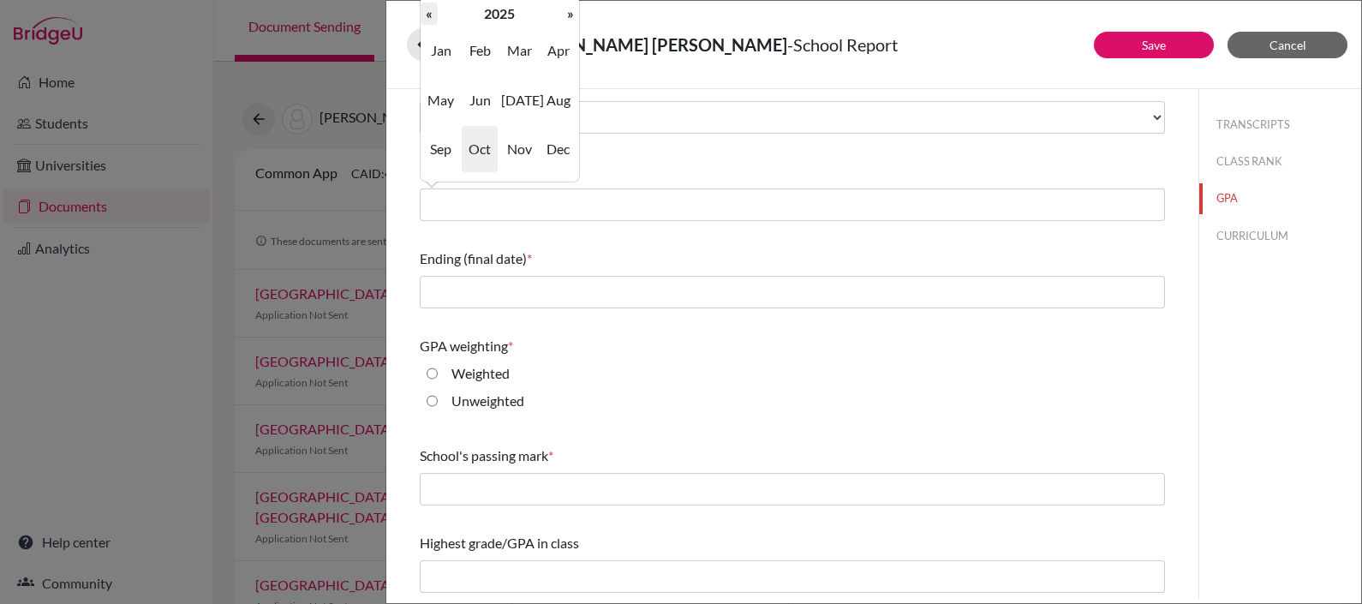
click at [428, 11] on th "«" at bounding box center [429, 14] width 17 height 22
click at [436, 146] on span "Sep" at bounding box center [441, 149] width 36 height 46
type input "09/2022"
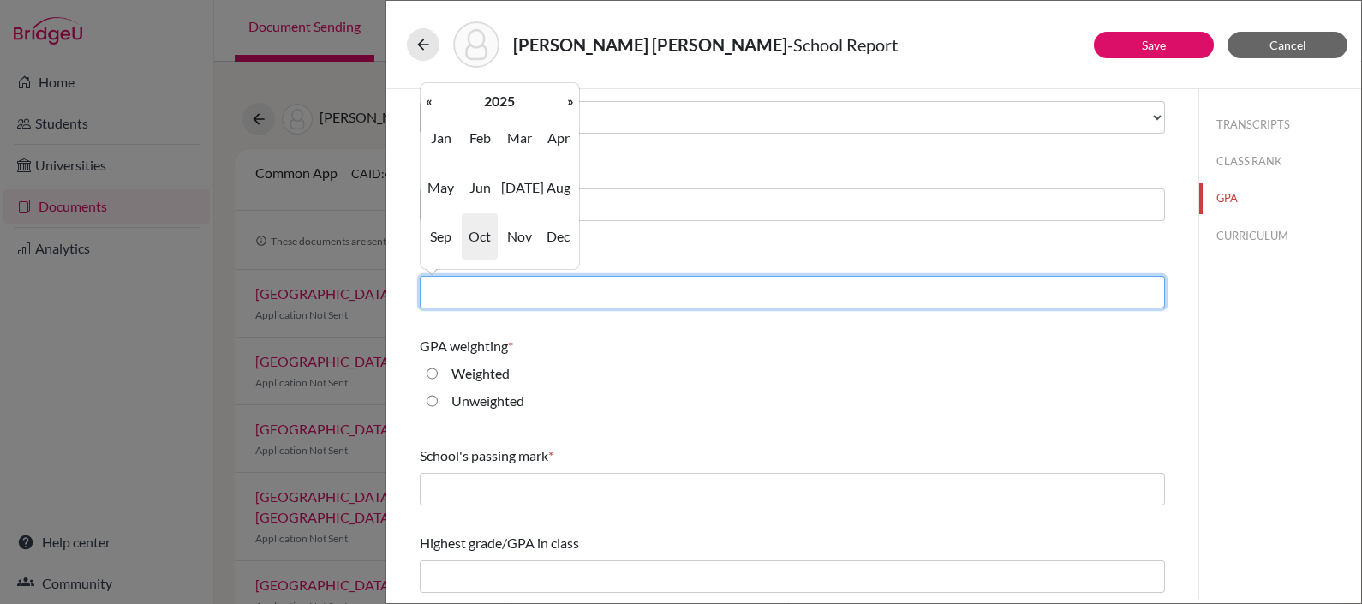
click at [470, 291] on input "text" at bounding box center [792, 292] width 745 height 33
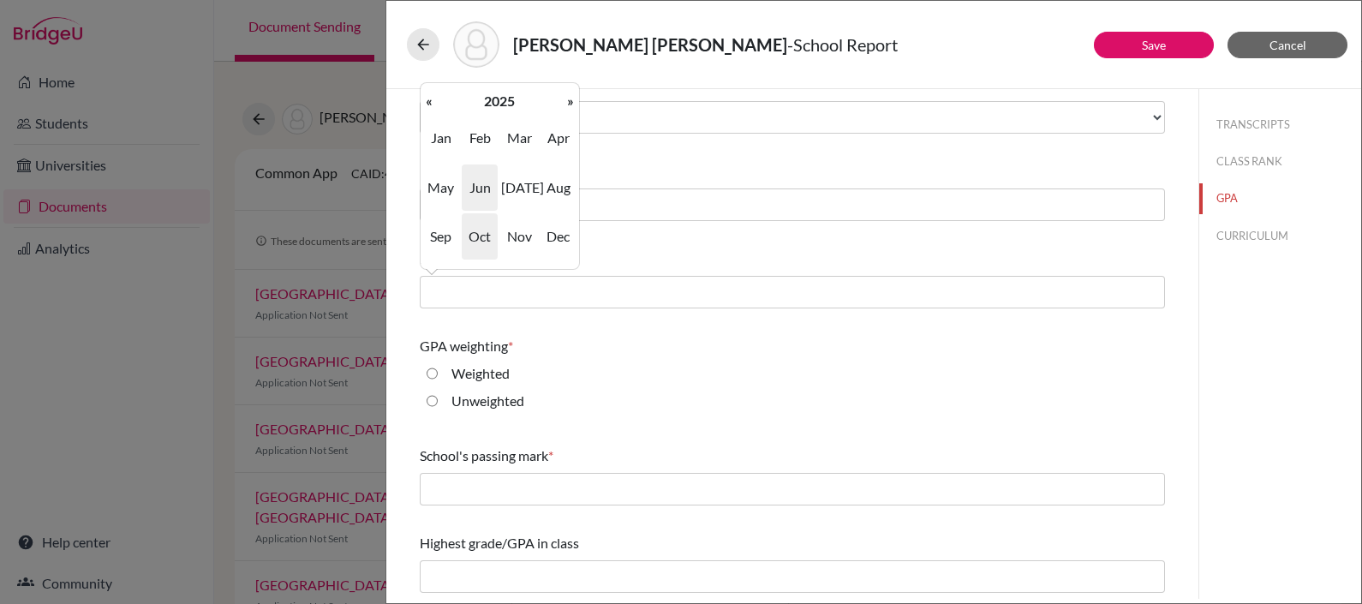
click at [476, 185] on span "Jun" at bounding box center [480, 187] width 36 height 46
type input "06/2025"
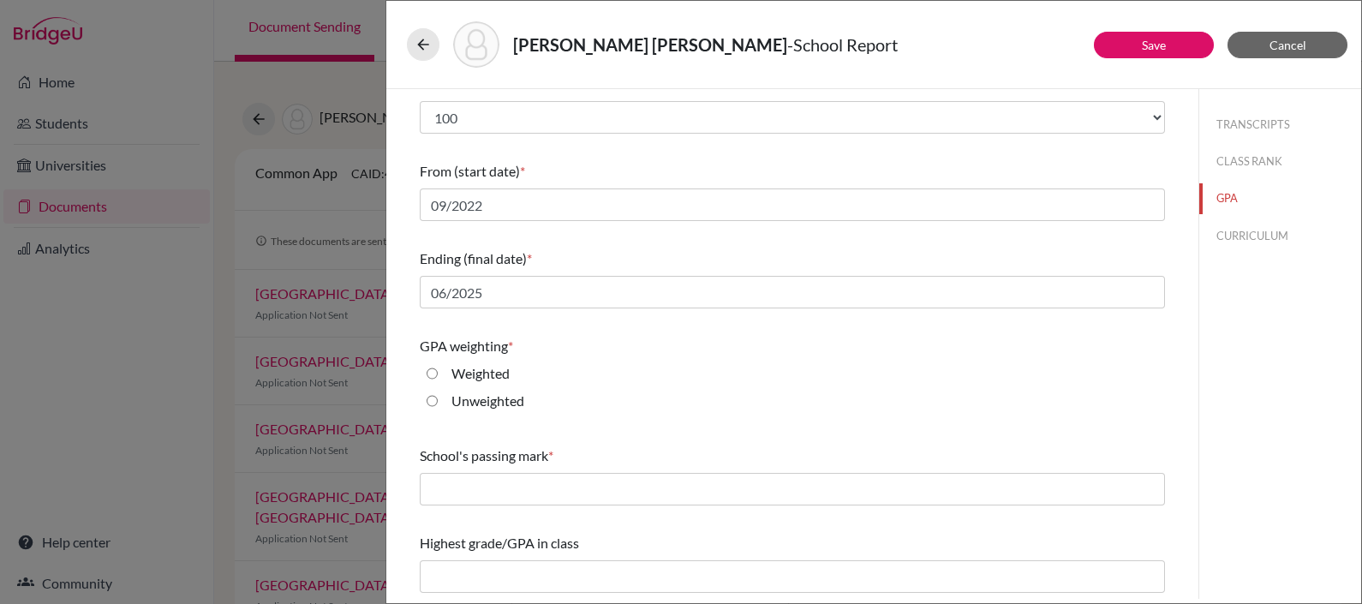
click at [438, 398] on div "Unweighted" at bounding box center [481, 404] width 87 height 27
click at [433, 400] on input "Unweighted" at bounding box center [432, 401] width 11 height 21
radio input "true"
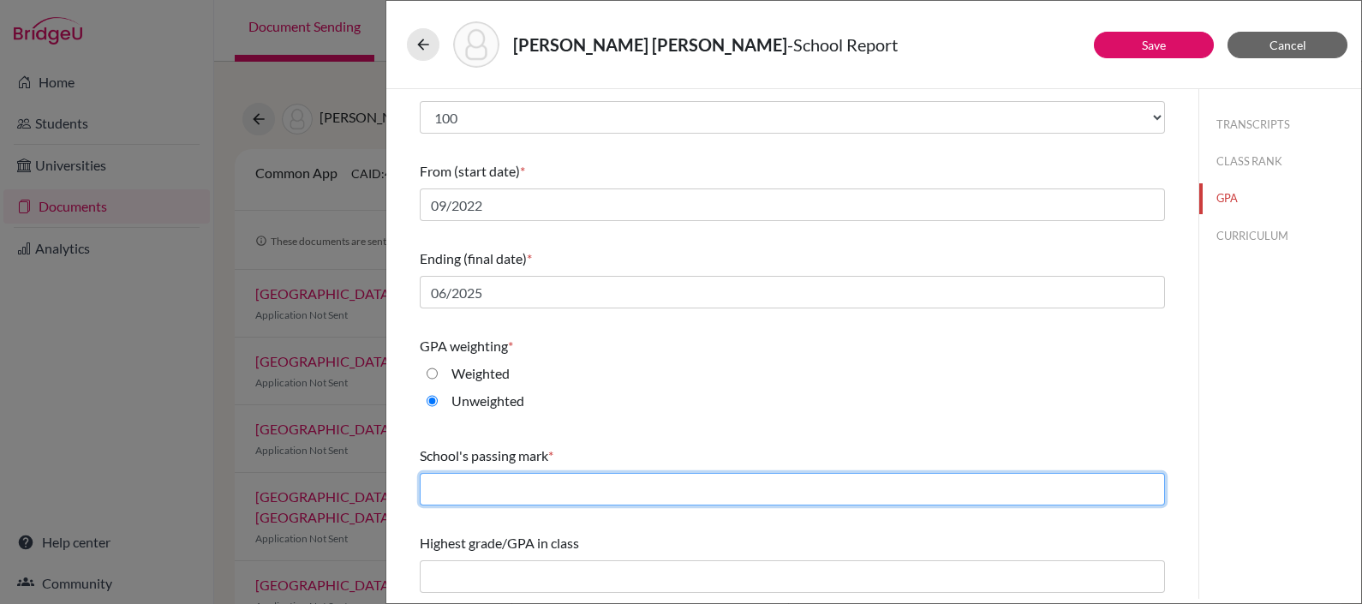
click at [523, 504] on input "text" at bounding box center [792, 489] width 745 height 33
type input "70"
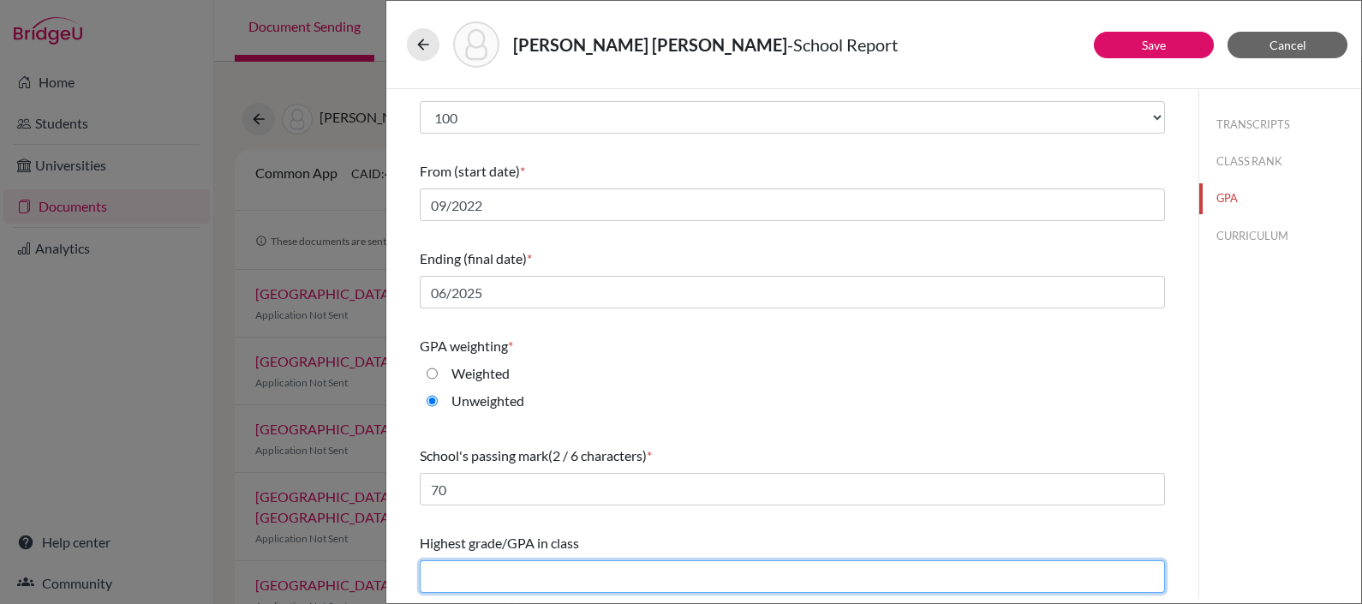
click at [544, 575] on input "text" at bounding box center [792, 576] width 745 height 33
type input "98.03"
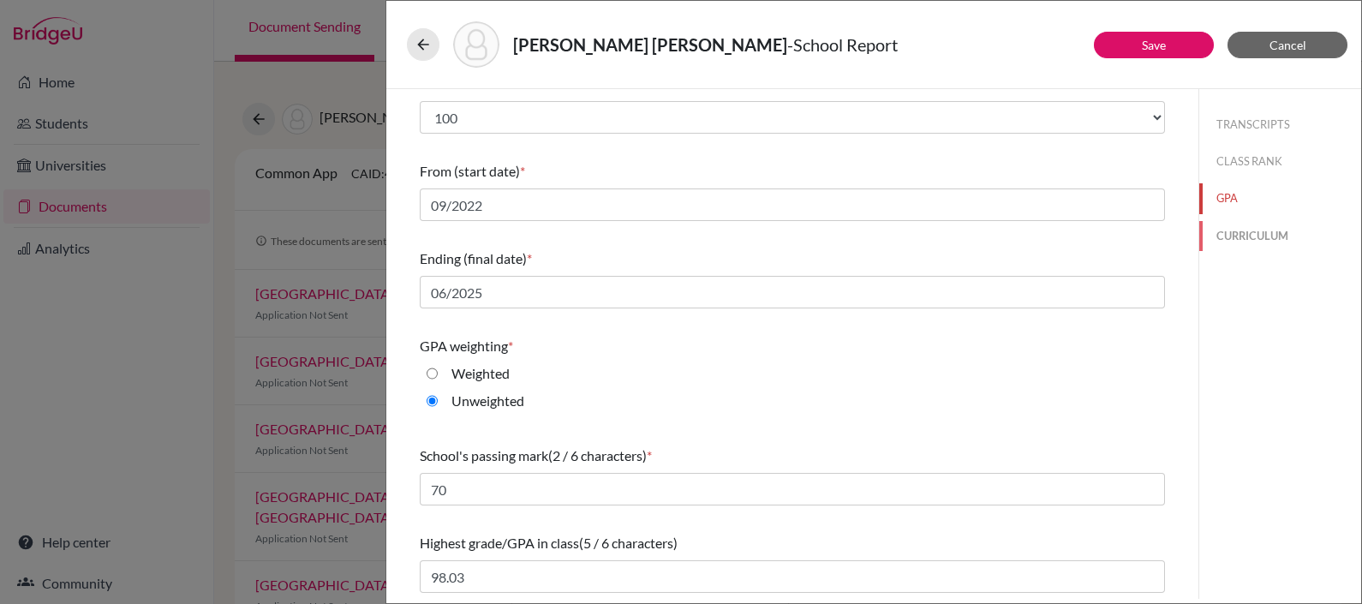
click at [1221, 234] on button "CURRICULUM" at bounding box center [1280, 236] width 162 height 30
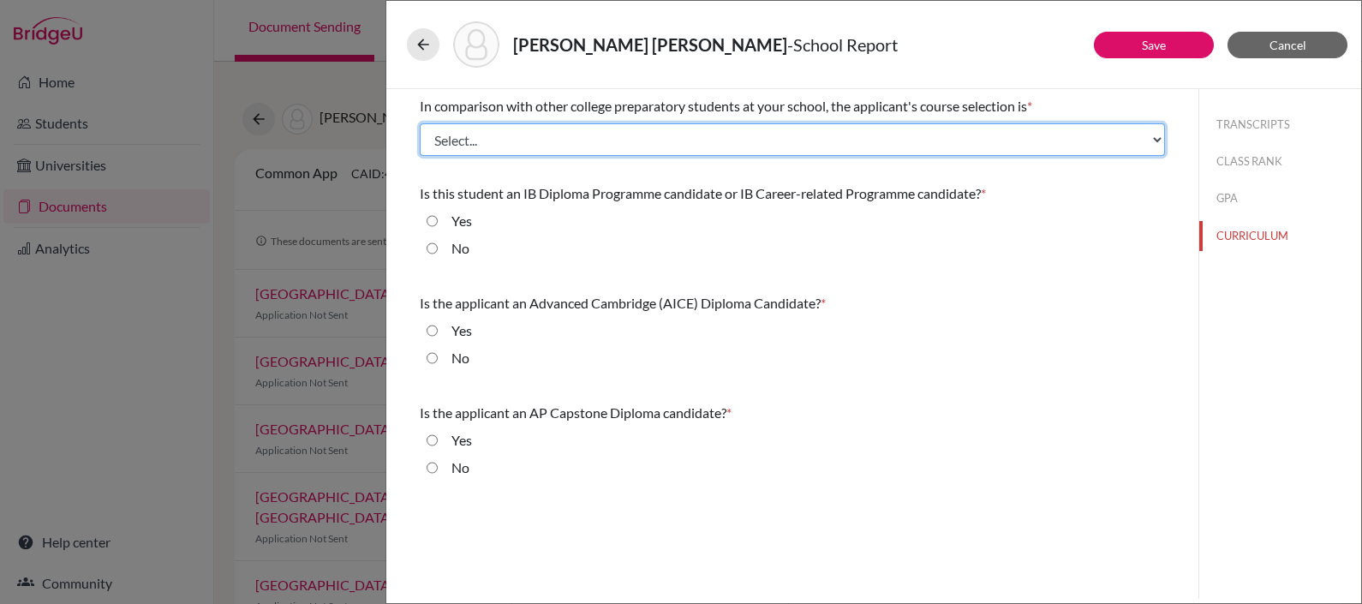
click at [595, 133] on select "Select... Less than demanding Average Demanding Very demanding Most demanding P…" at bounding box center [792, 139] width 745 height 33
click at [420, 123] on select "Select... Less than demanding Average Demanding Very demanding Most demanding P…" at bounding box center [792, 139] width 745 height 33
click at [852, 146] on select "Select... Less than demanding Average Demanding Very demanding Most demanding P…" at bounding box center [792, 139] width 745 height 33
click at [420, 123] on select "Select... Less than demanding Average Demanding Very demanding Most demanding P…" at bounding box center [792, 139] width 745 height 33
click at [1154, 137] on select "Select... Less than demanding Average Demanding Very demanding Most demanding P…" at bounding box center [792, 139] width 745 height 33
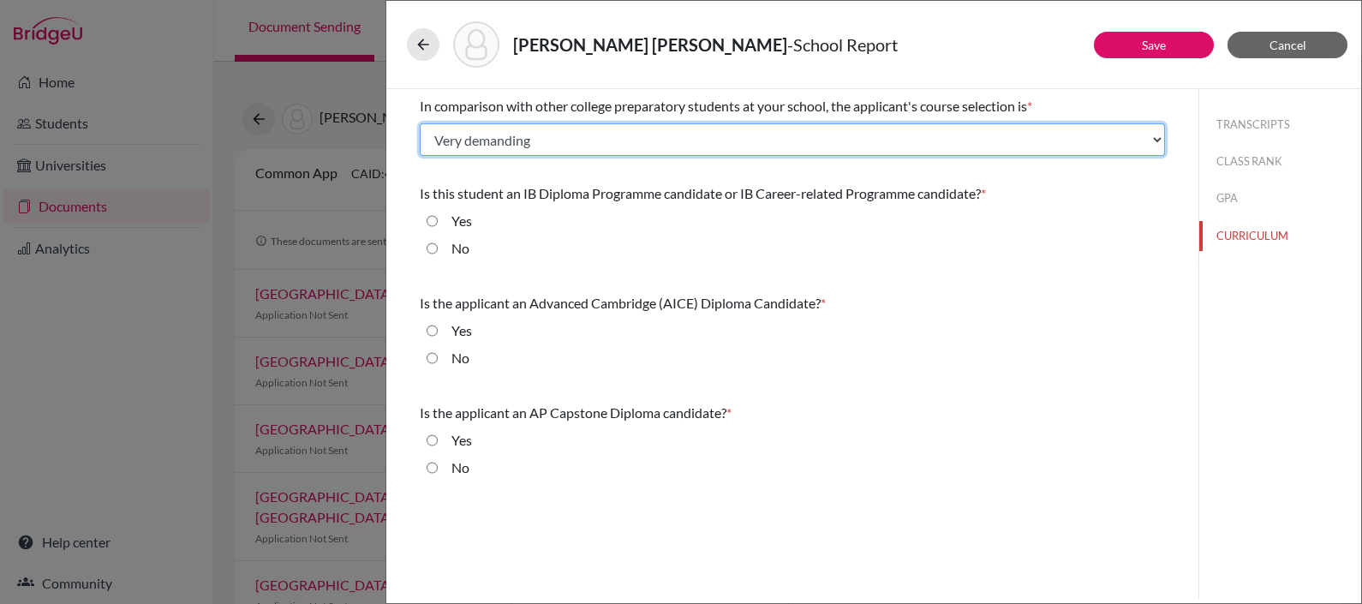
select select "2"
click at [420, 123] on select "Select... Less than demanding Average Demanding Very demanding Most demanding P…" at bounding box center [792, 139] width 745 height 33
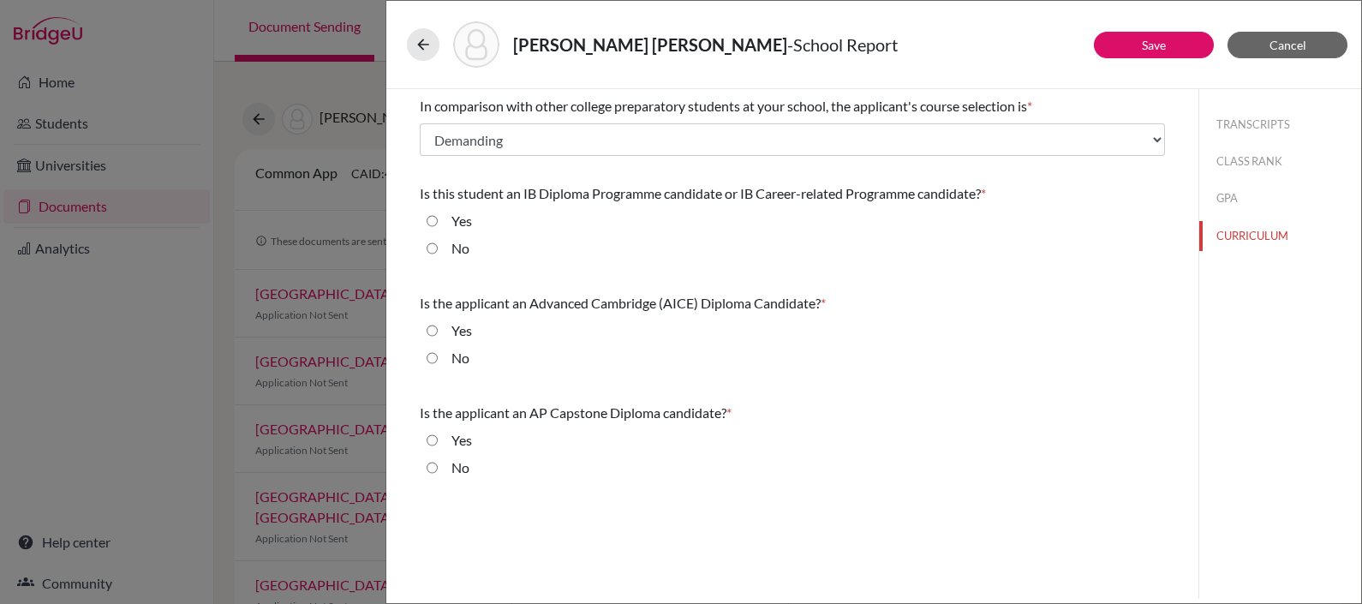
click at [429, 247] on input "No" at bounding box center [432, 248] width 11 height 21
radio input "true"
click at [436, 356] on input "No" at bounding box center [432, 358] width 11 height 21
radio input "true"
click at [429, 439] on input "Yes" at bounding box center [432, 440] width 11 height 21
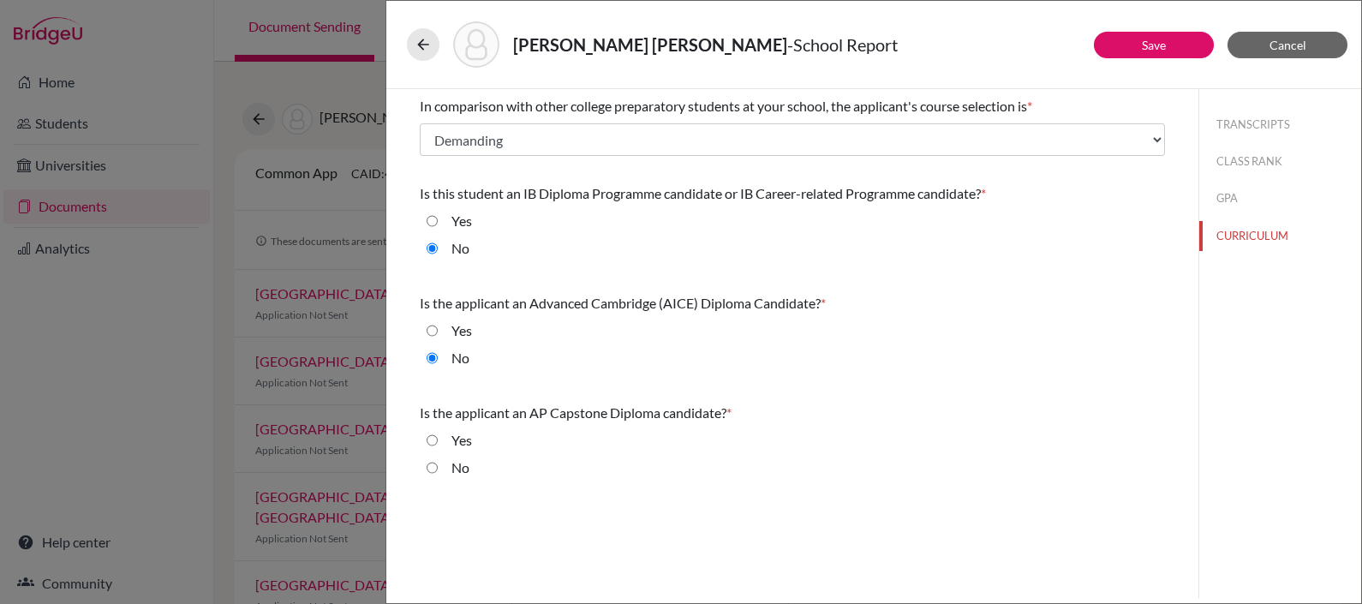
radio input "true"
click at [1144, 48] on link "Save" at bounding box center [1154, 45] width 24 height 15
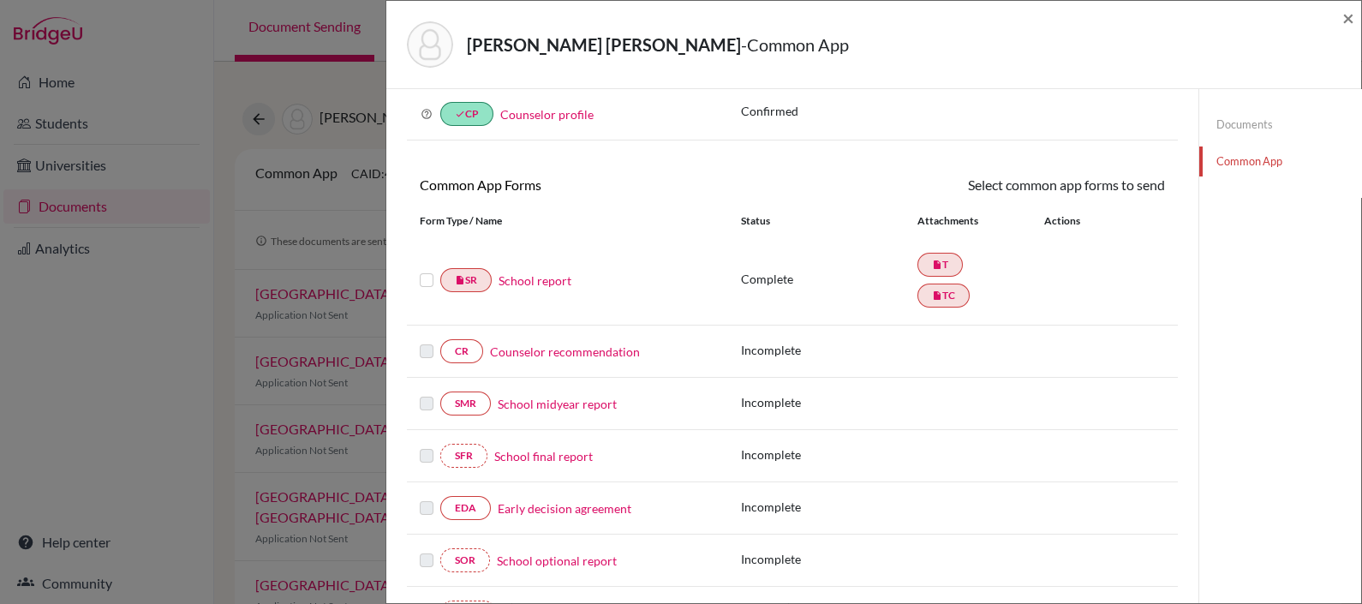
scroll to position [81, 0]
click at [427, 269] on label at bounding box center [427, 269] width 14 height 0
click at [0, 0] on input "checkbox" at bounding box center [0, 0] width 0 height 0
click at [1135, 181] on link "Send" at bounding box center [1129, 187] width 71 height 27
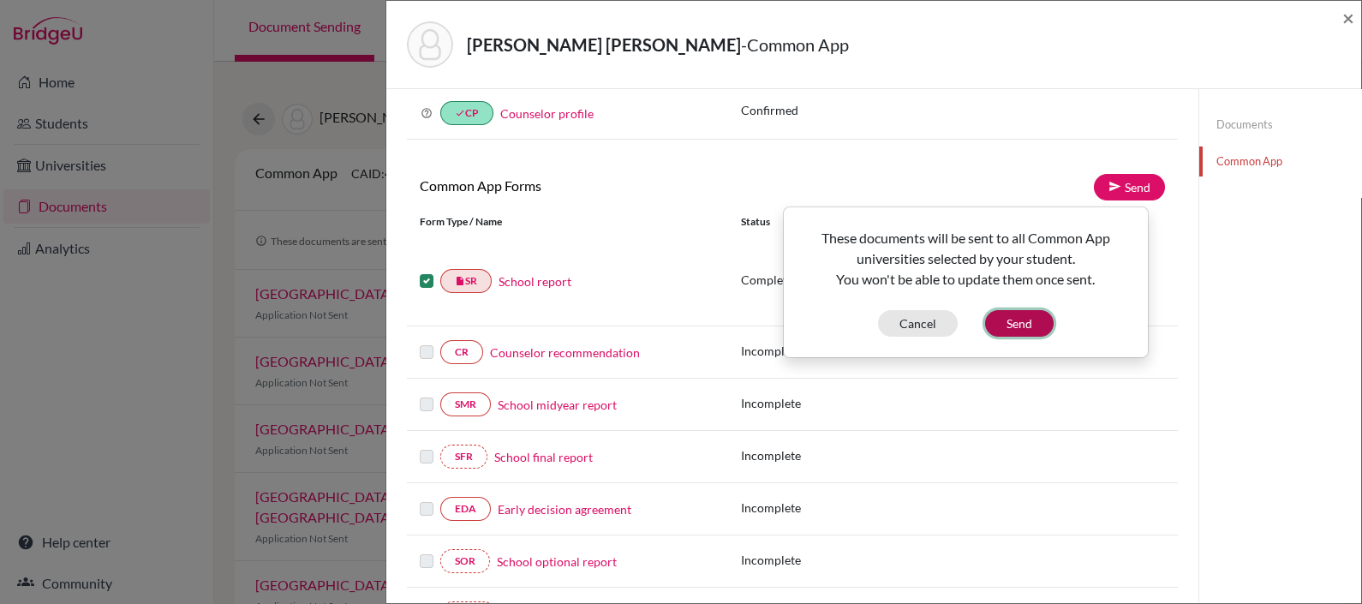
click at [1028, 321] on button "Send" at bounding box center [1019, 323] width 69 height 27
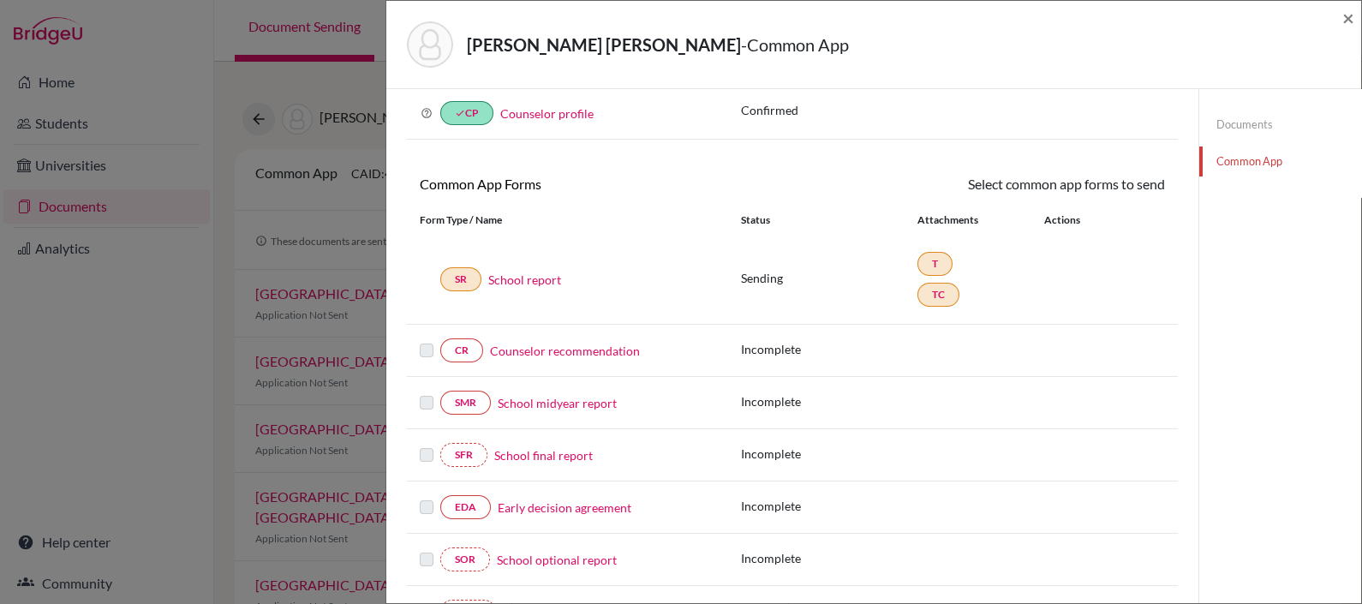
click at [532, 345] on link "Counselor recommendation" at bounding box center [565, 351] width 150 height 18
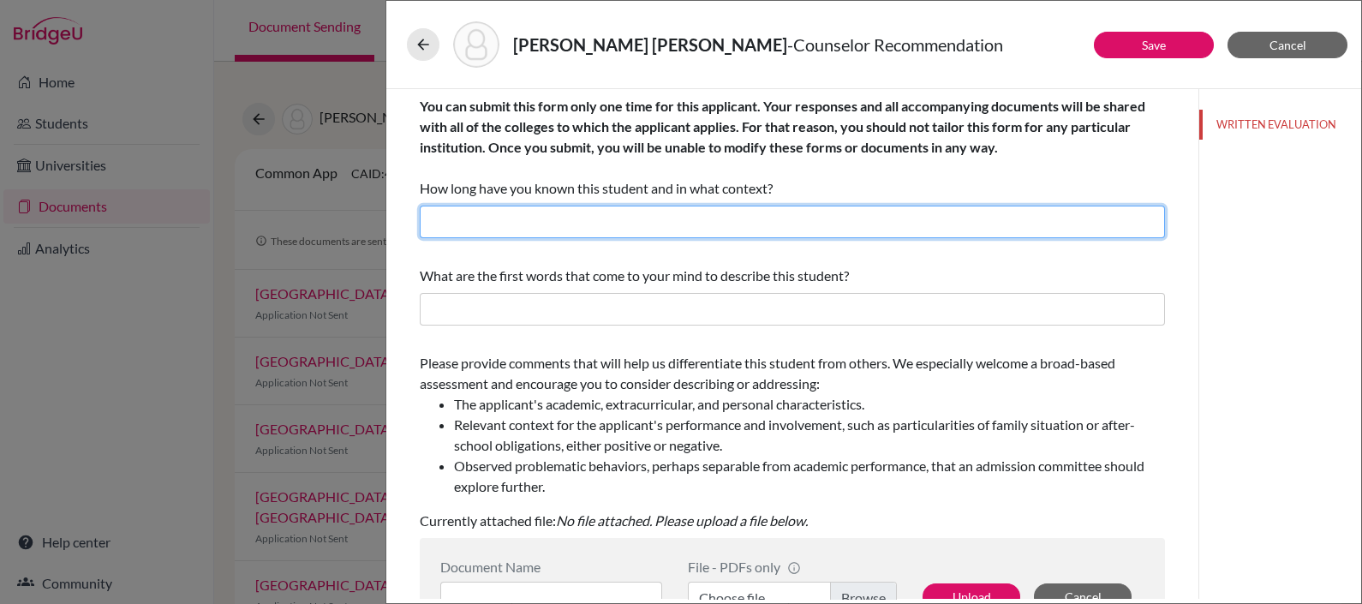
click at [539, 212] on input "text" at bounding box center [792, 222] width 745 height 33
type input "About two years as her college counselor"
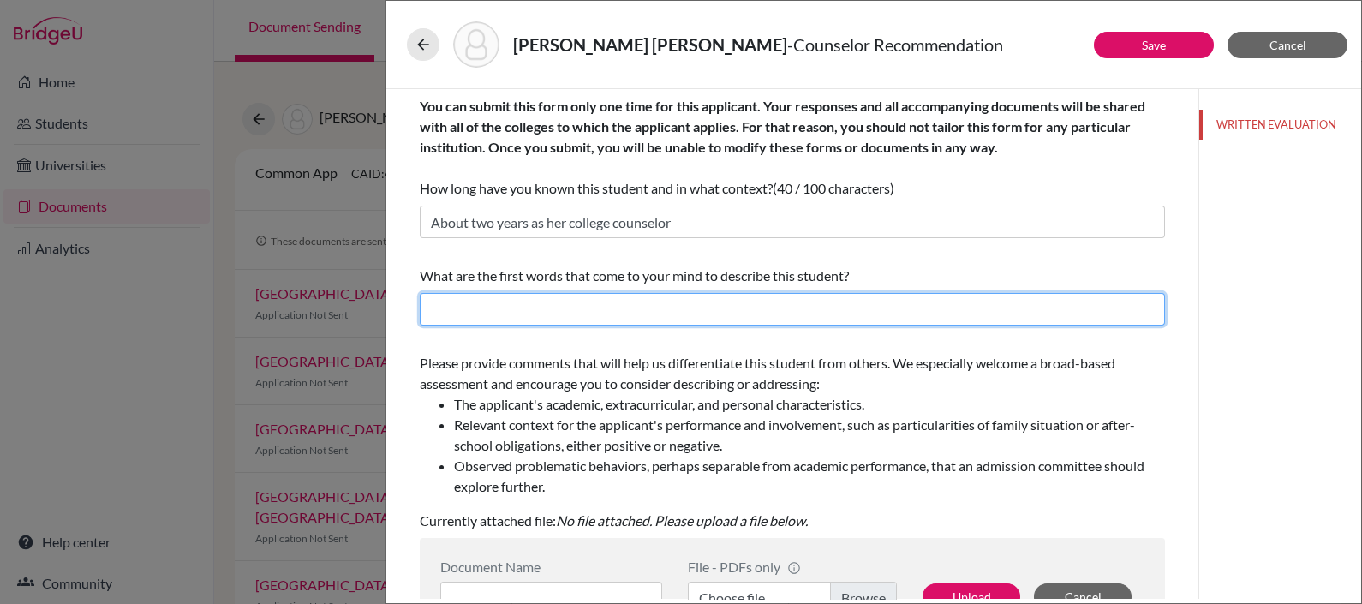
click at [490, 307] on input "text" at bounding box center [792, 309] width 745 height 33
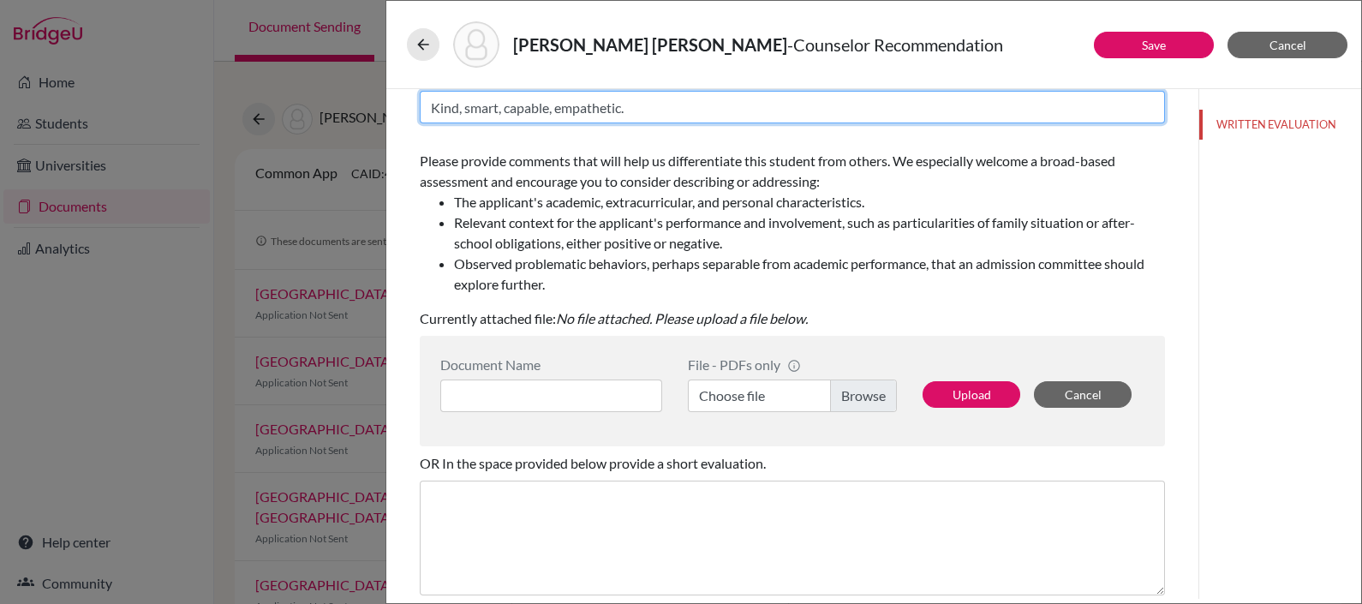
scroll to position [203, 0]
type input "Kind, smart, capable, empathetic."
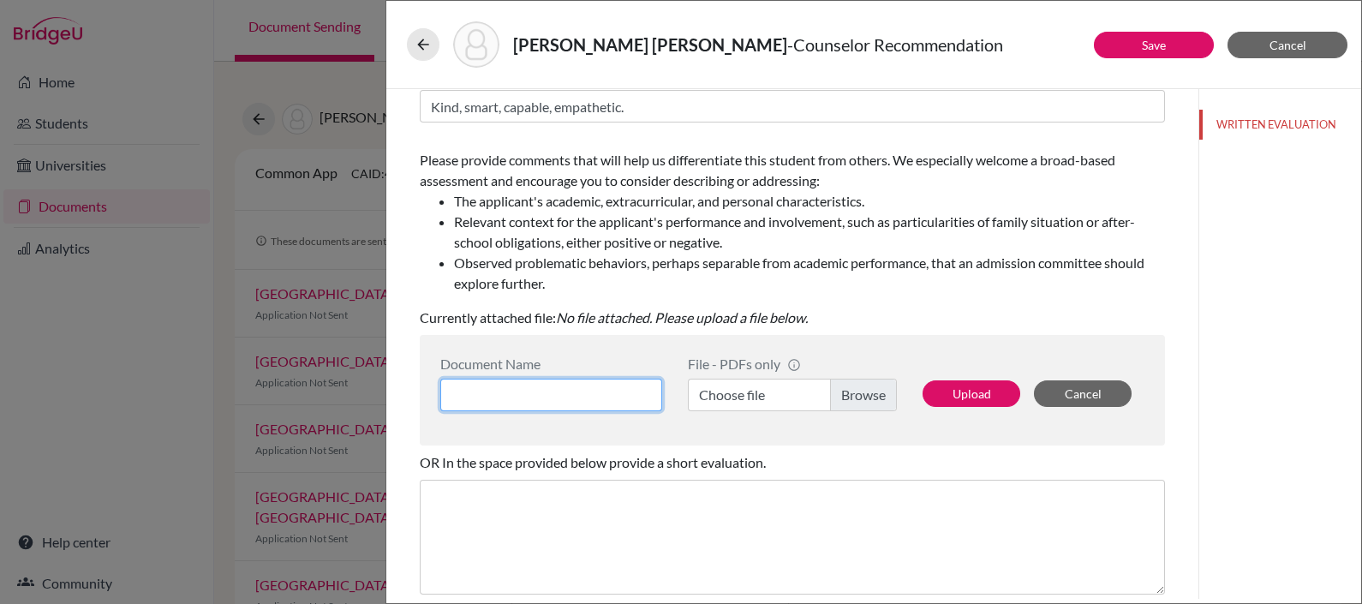
click at [572, 391] on input at bounding box center [551, 395] width 222 height 33
type input "LOR Paty - Mia Merizalde"
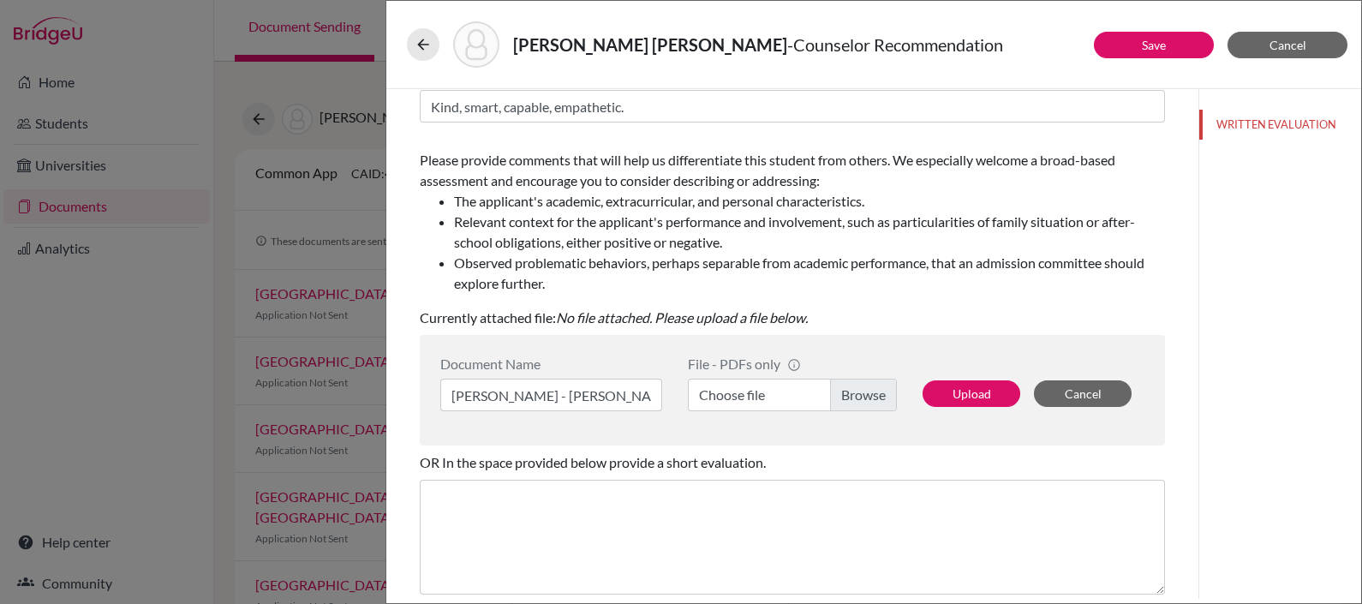
click at [714, 391] on label "Choose file" at bounding box center [792, 395] width 209 height 33
click at [714, 391] on input "Choose file" at bounding box center [792, 395] width 209 height 33
click at [965, 393] on button "Upload" at bounding box center [972, 393] width 98 height 27
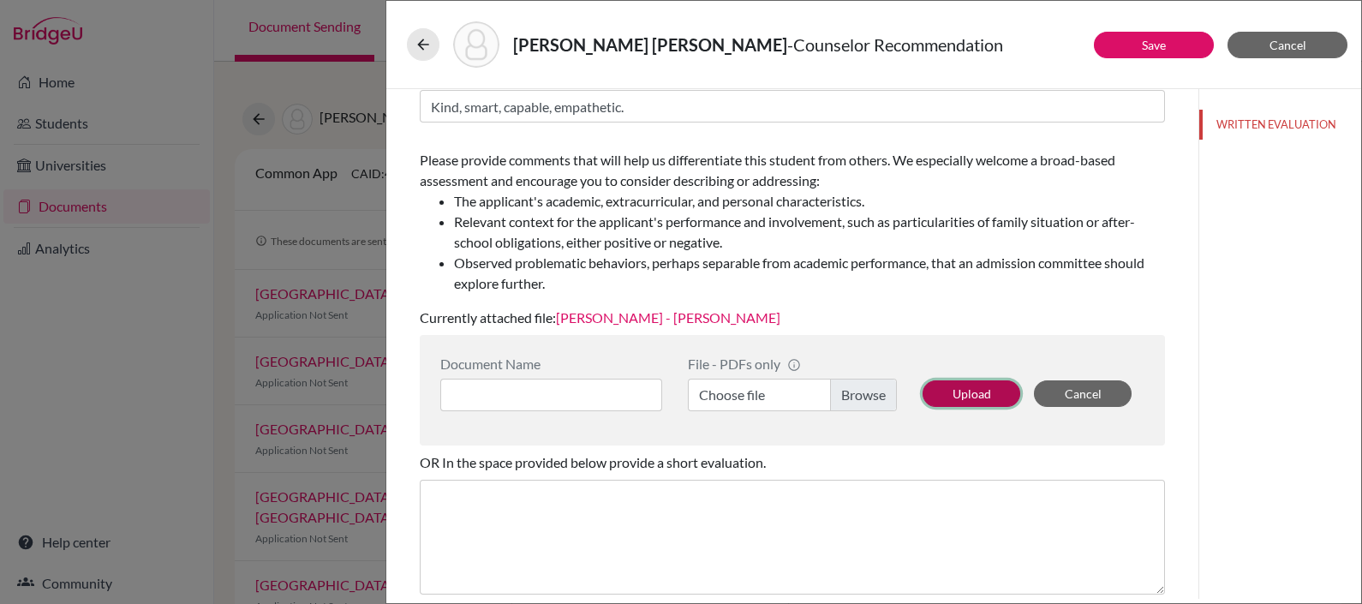
scroll to position [349, 0]
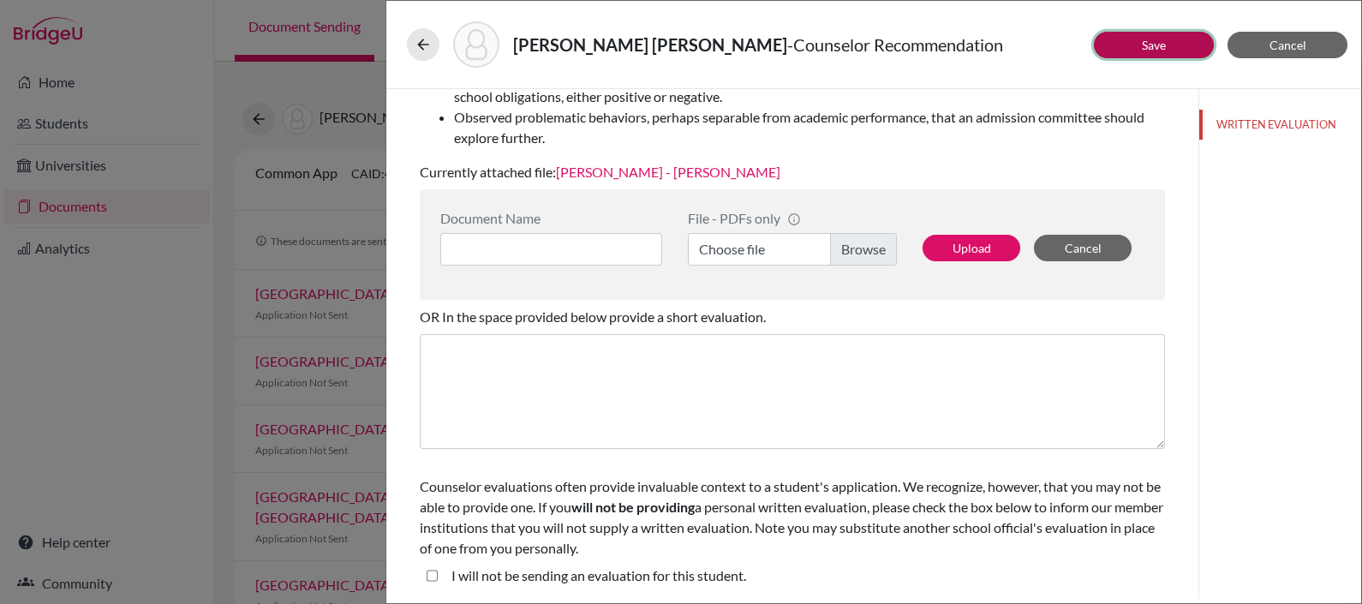
click at [1160, 43] on link "Save" at bounding box center [1154, 45] width 24 height 15
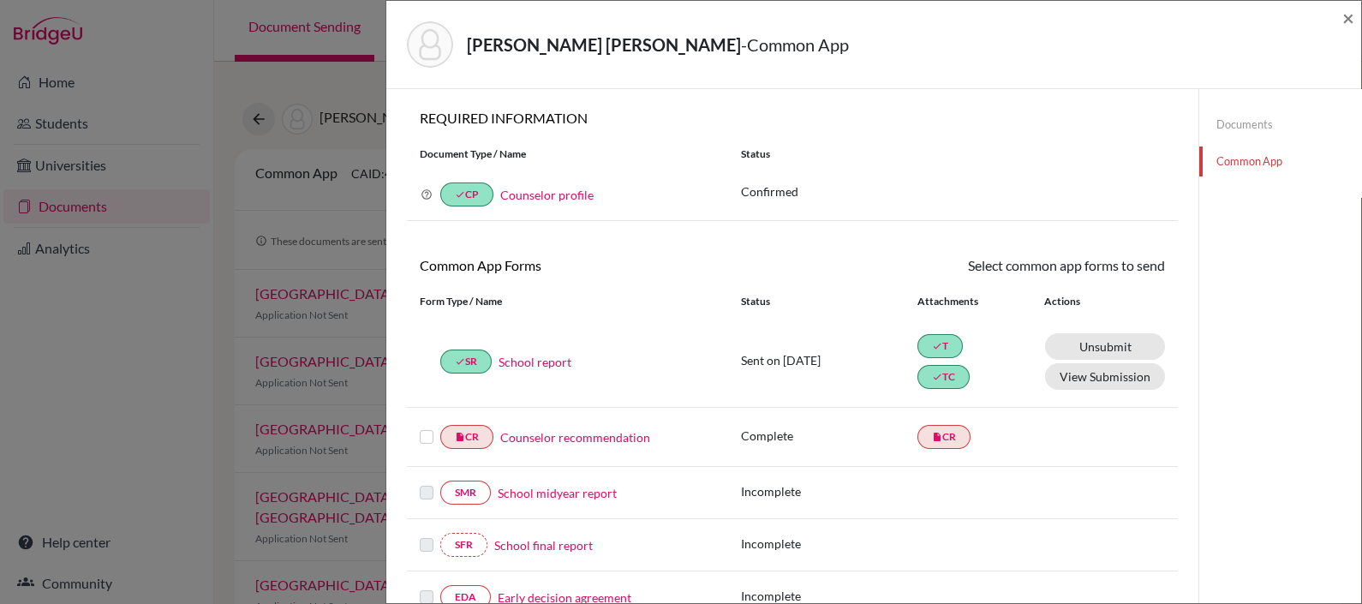
click at [428, 427] on label at bounding box center [427, 427] width 14 height 0
click at [0, 0] on input "checkbox" at bounding box center [0, 0] width 0 height 0
click at [1109, 261] on icon at bounding box center [1115, 267] width 13 height 13
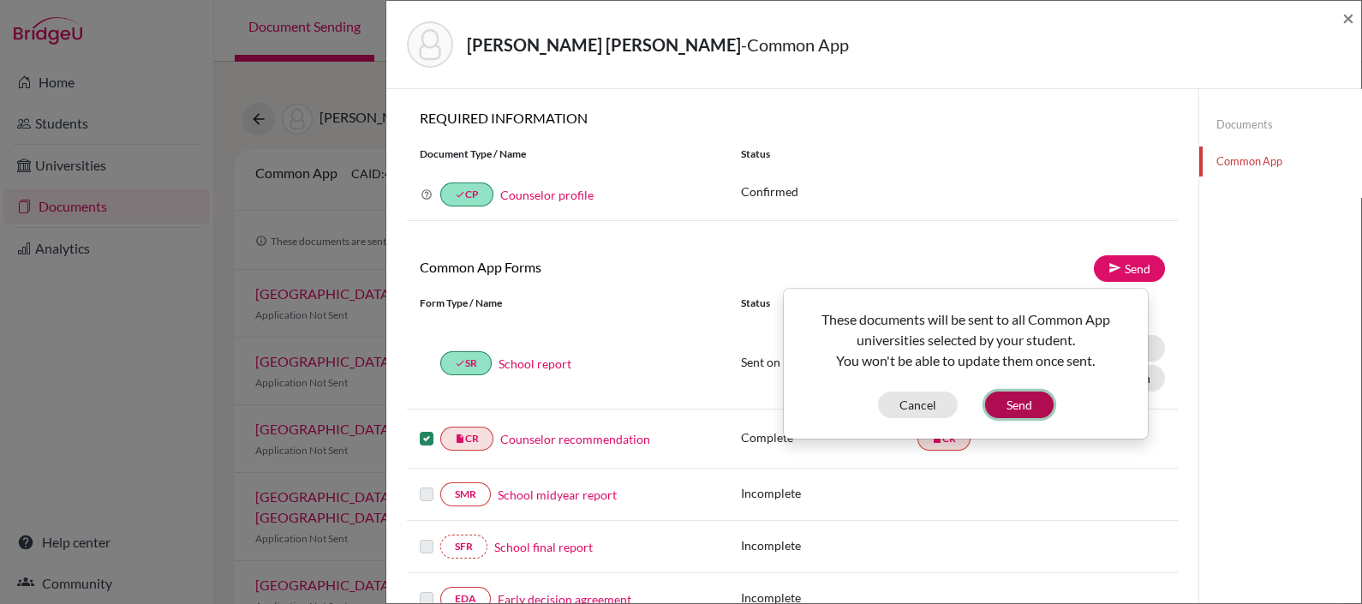
click at [1027, 398] on button "Send" at bounding box center [1019, 404] width 69 height 27
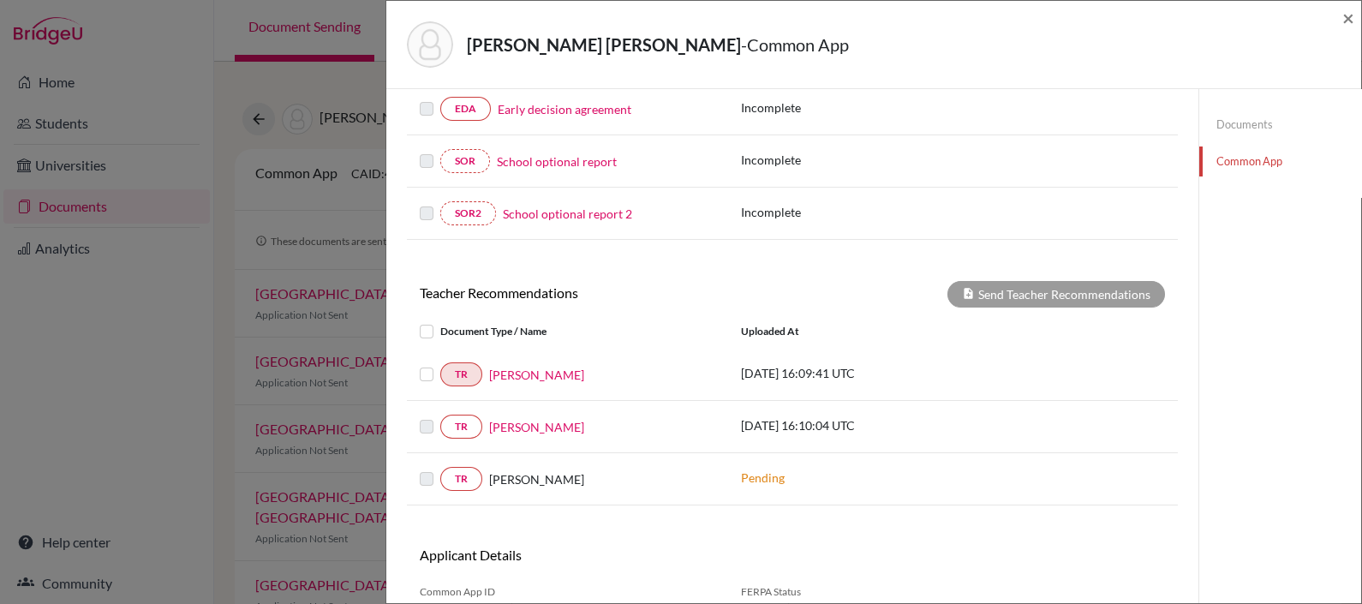
scroll to position [491, 0]
click at [474, 371] on link "TR" at bounding box center [461, 374] width 42 height 24
click at [440, 364] on label at bounding box center [440, 364] width 0 height 0
click at [0, 0] on input "checkbox" at bounding box center [0, 0] width 0 height 0
click at [1343, 14] on span "×" at bounding box center [1348, 17] width 12 height 25
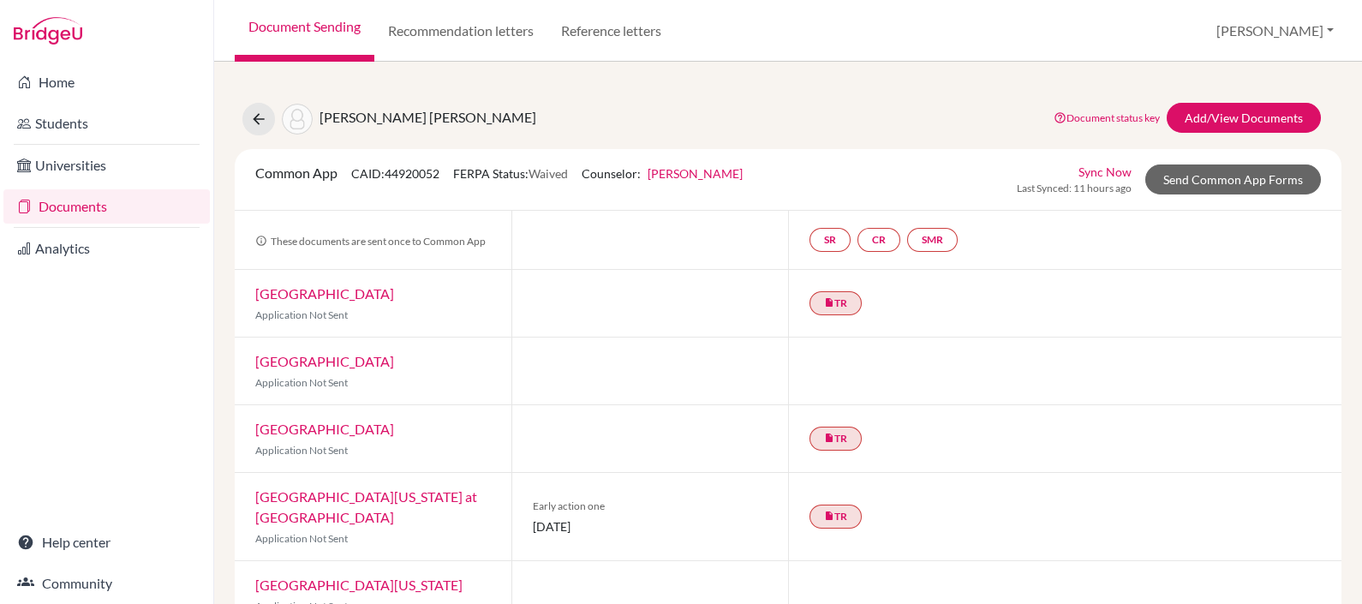
click at [1084, 167] on link "Sync Now" at bounding box center [1105, 172] width 53 height 18
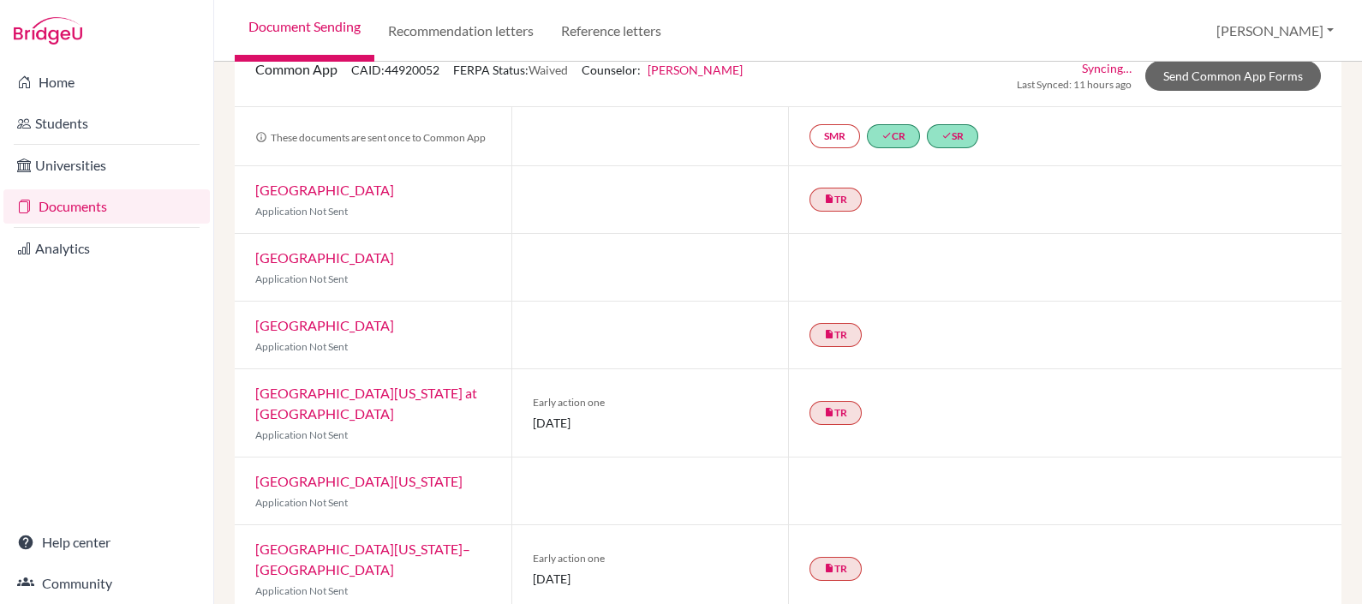
scroll to position [159, 0]
click at [310, 188] on link "Boston University" at bounding box center [324, 190] width 139 height 16
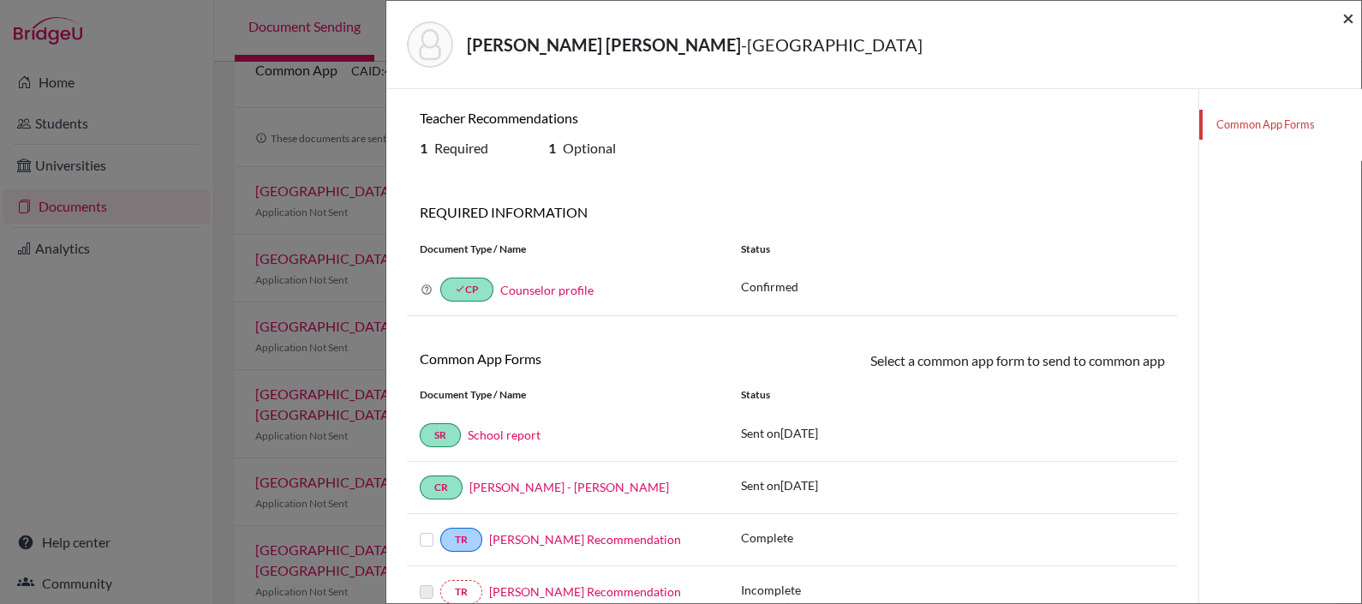
click at [1345, 9] on span "×" at bounding box center [1348, 17] width 12 height 25
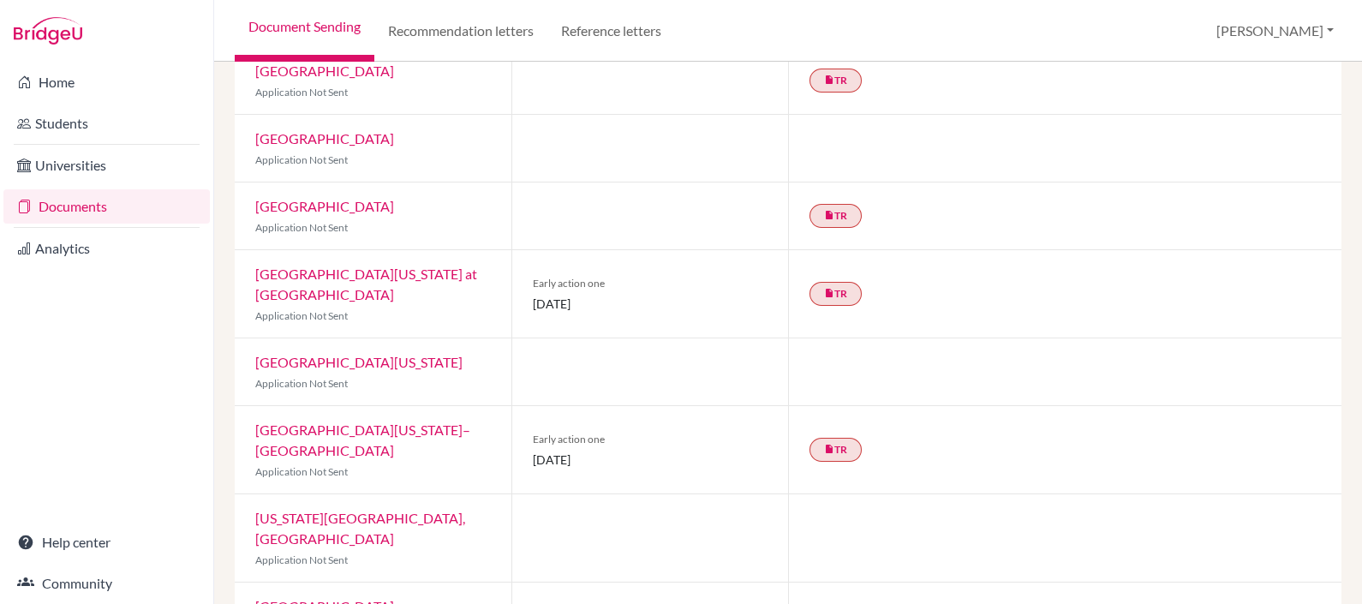
scroll to position [291, 0]
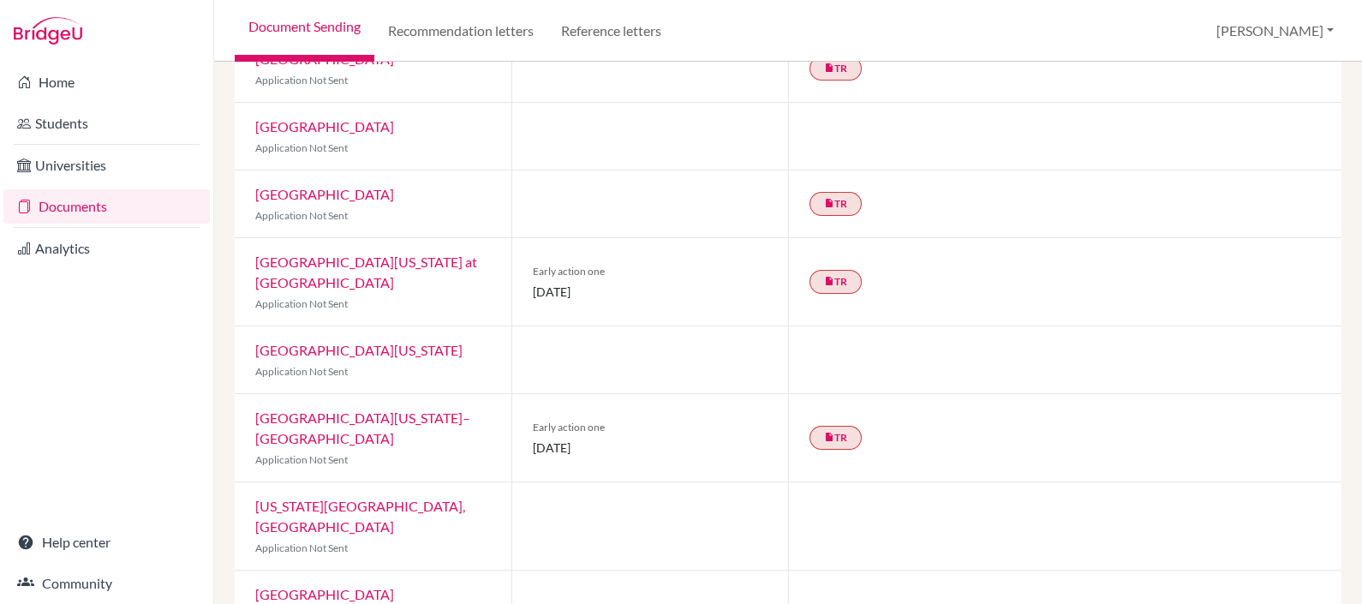
click at [378, 254] on link "University of North Carolina at Chapel Hill" at bounding box center [366, 272] width 222 height 37
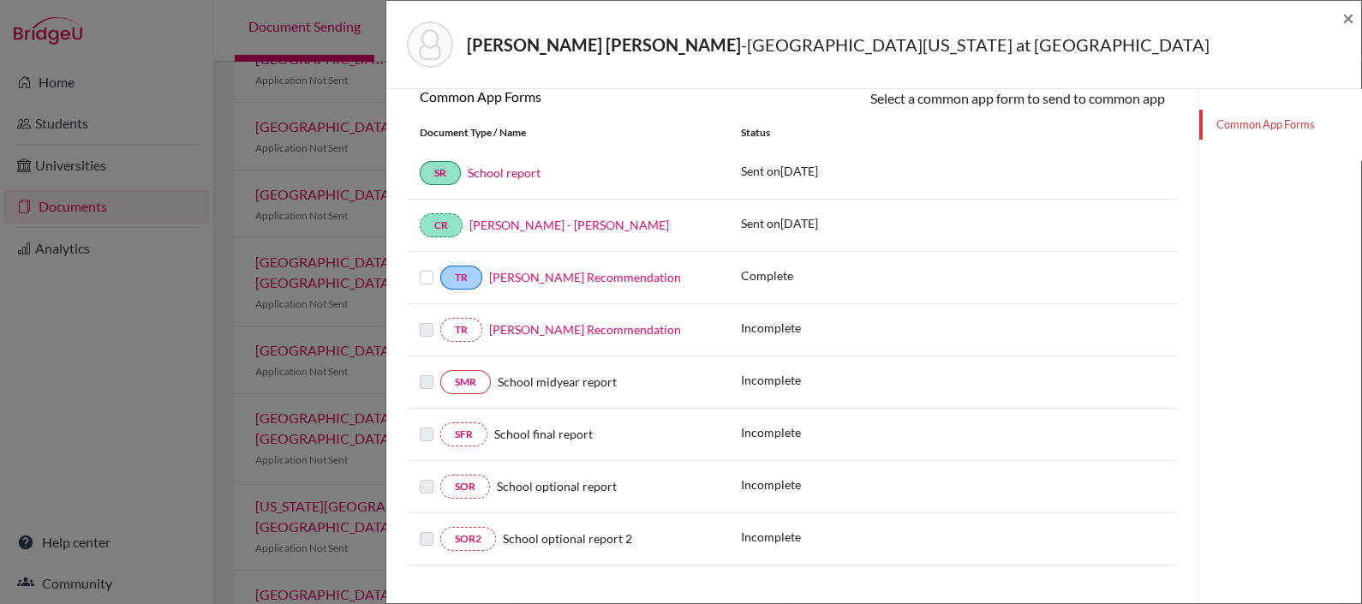
scroll to position [267, 0]
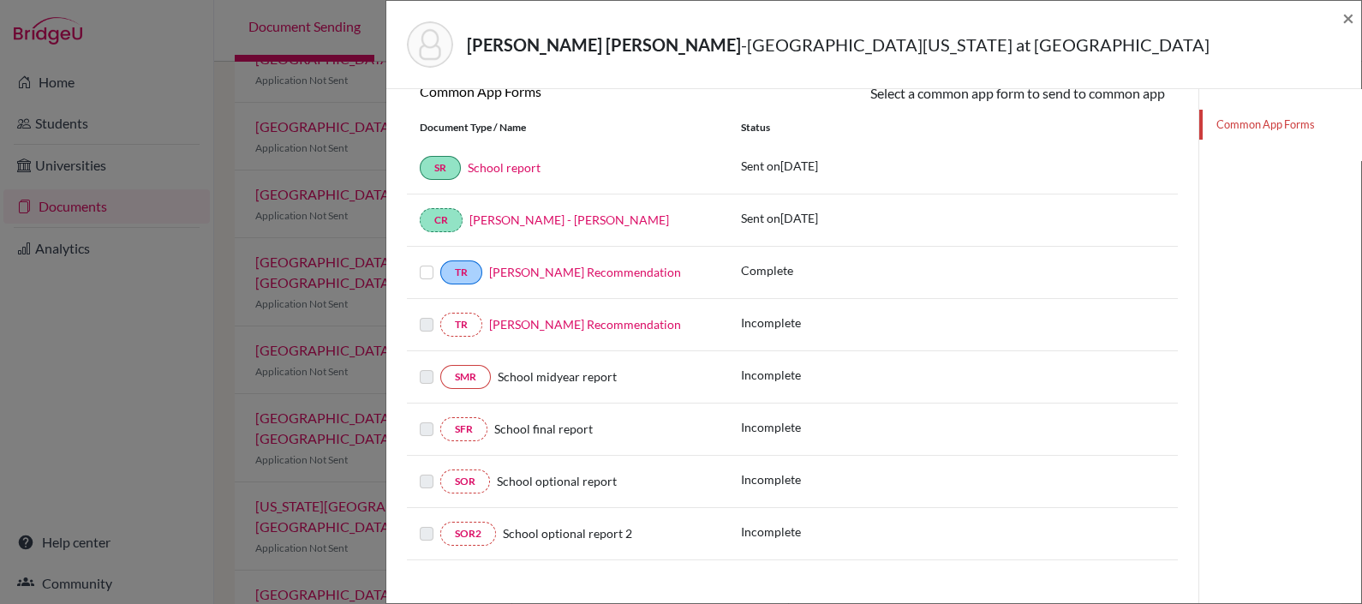
click at [429, 262] on label at bounding box center [427, 262] width 14 height 0
click at [0, 0] on input "checkbox" at bounding box center [0, 0] width 0 height 0
click at [1118, 95] on link "Send" at bounding box center [1129, 94] width 71 height 27
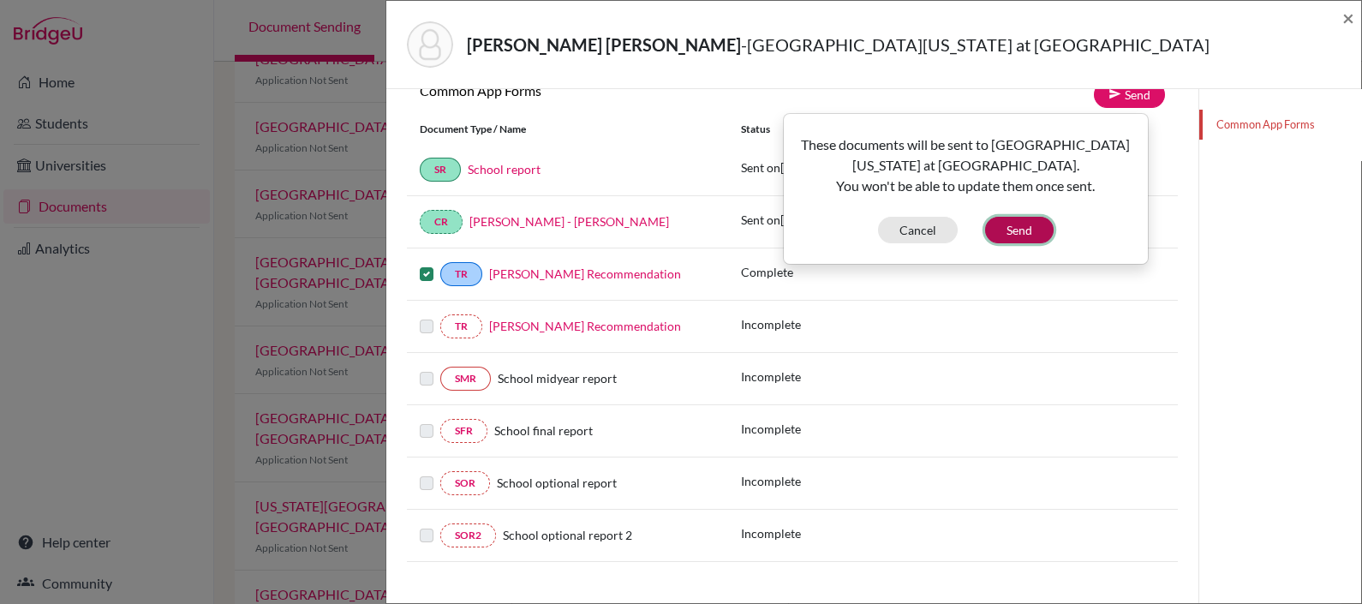
click at [1029, 228] on button "Send" at bounding box center [1019, 230] width 69 height 27
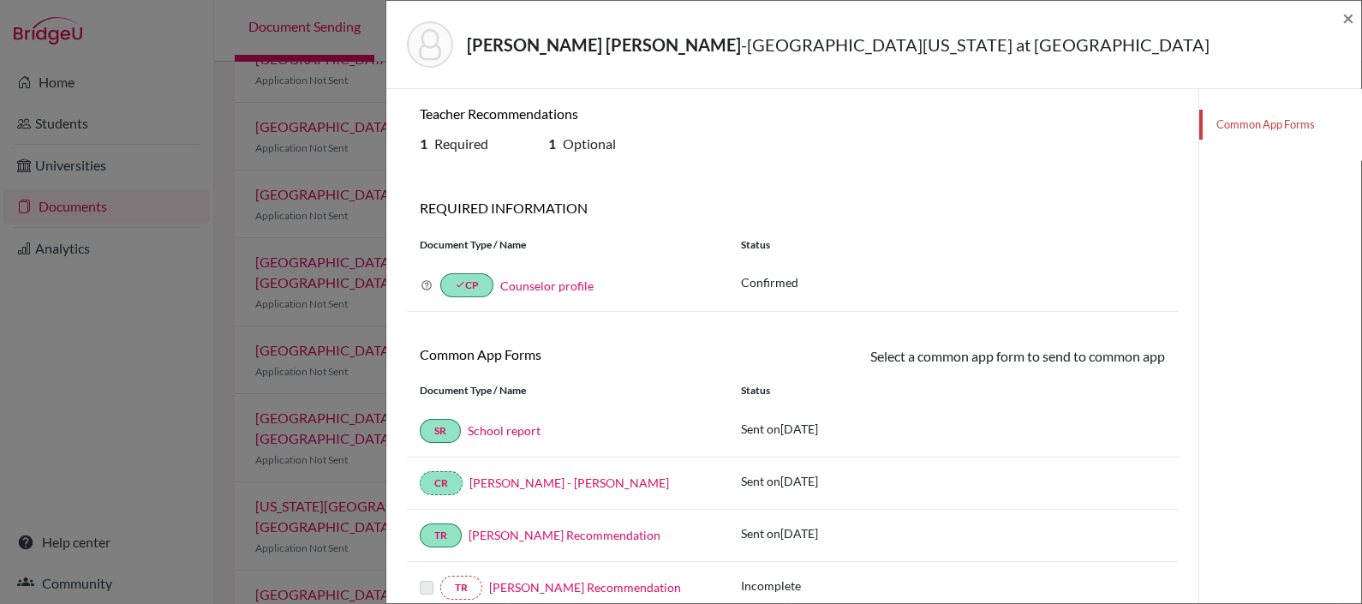
scroll to position [0, 0]
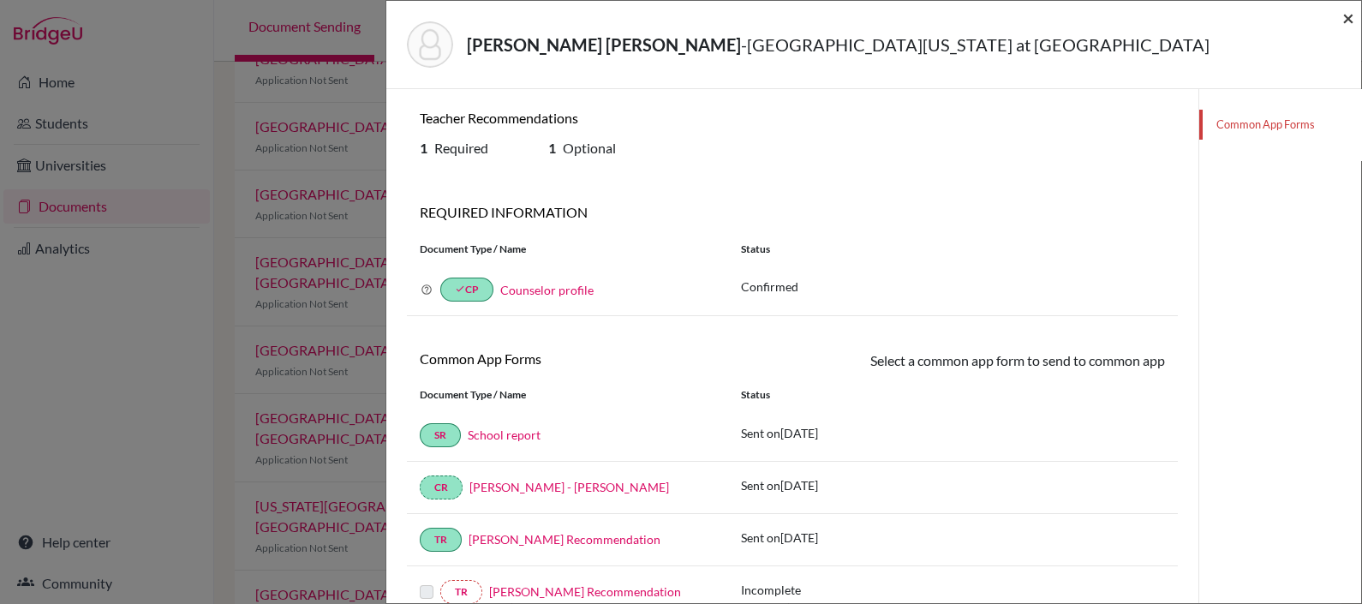
click at [1345, 17] on span "×" at bounding box center [1348, 17] width 12 height 25
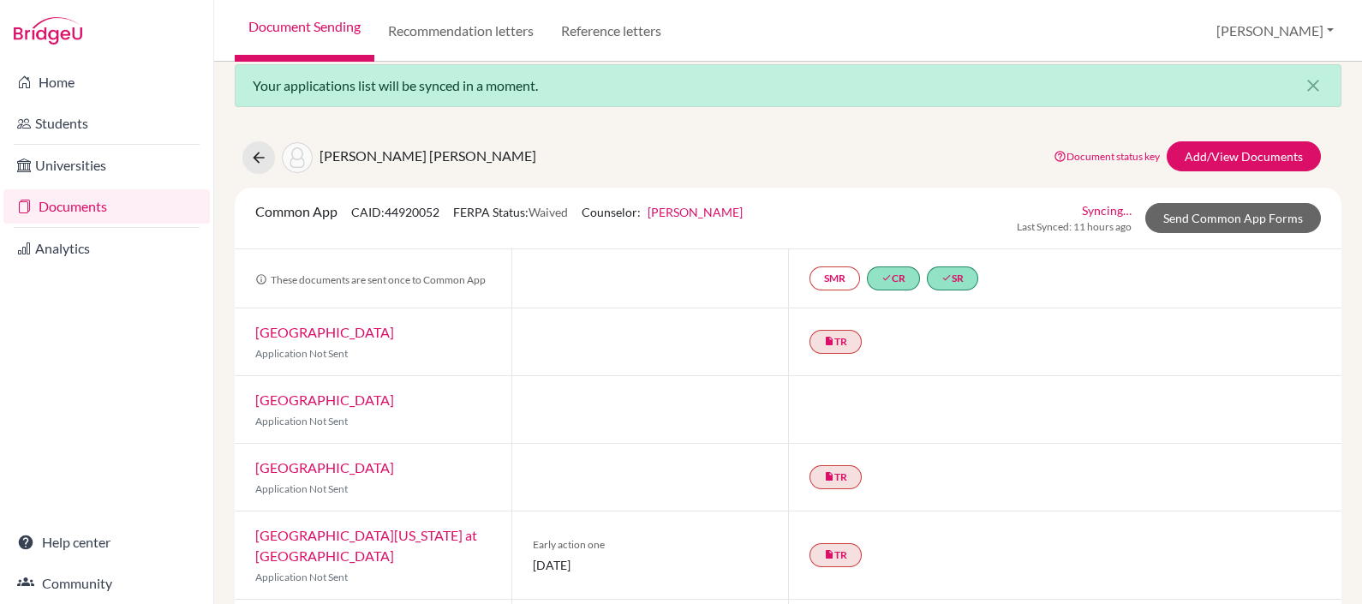
scroll to position [9, 0]
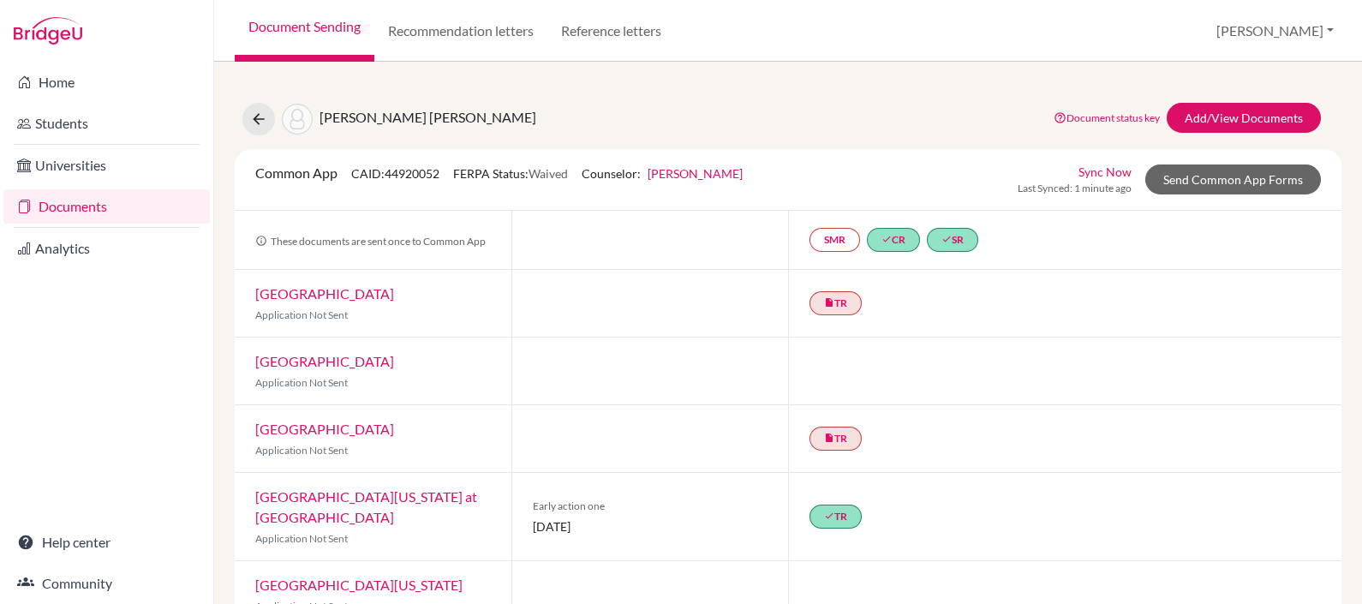
scroll to position [149, 0]
